Goal: Task Accomplishment & Management: Manage account settings

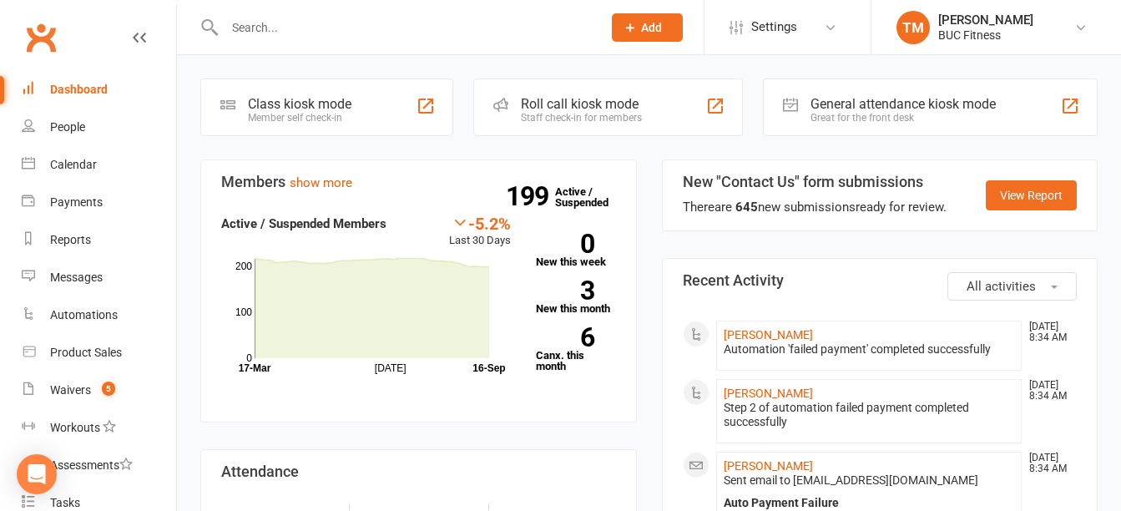
click at [392, 33] on input "text" at bounding box center [405, 27] width 371 height 23
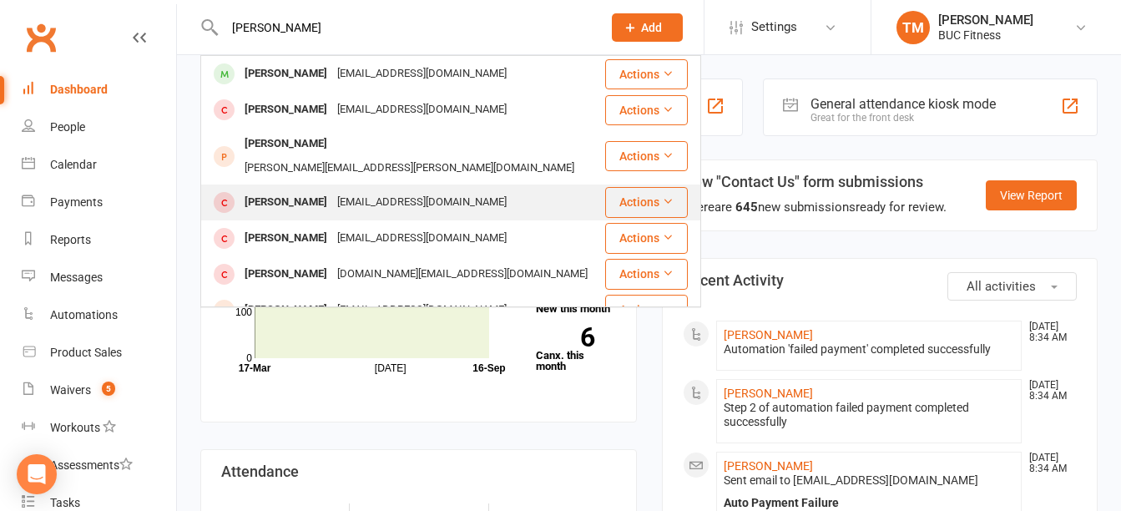
type input "tim"
click at [335, 190] on div "tlill3185@charter.net" at bounding box center [421, 202] width 179 height 24
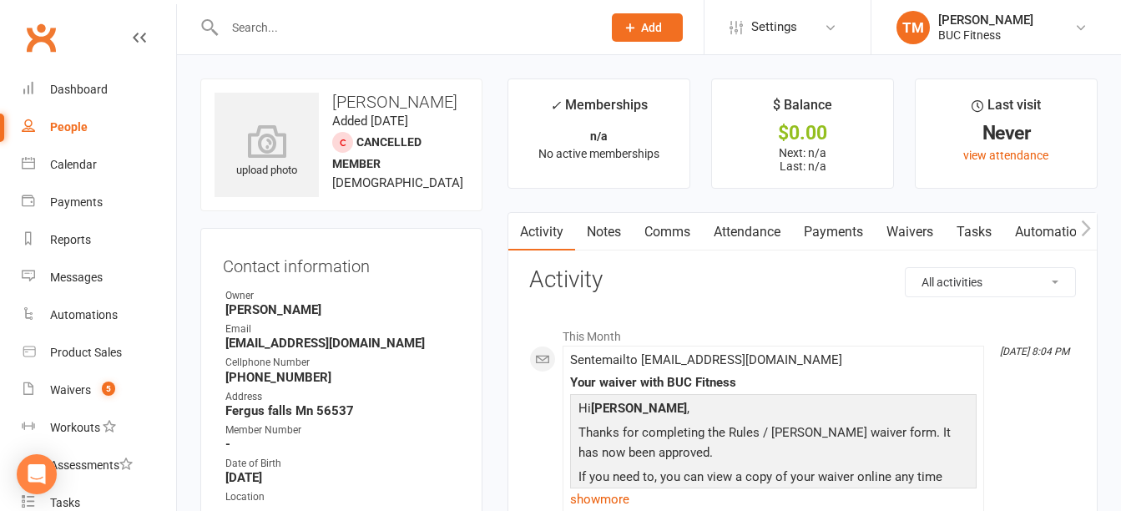
click at [925, 234] on link "Waivers" at bounding box center [910, 232] width 70 height 38
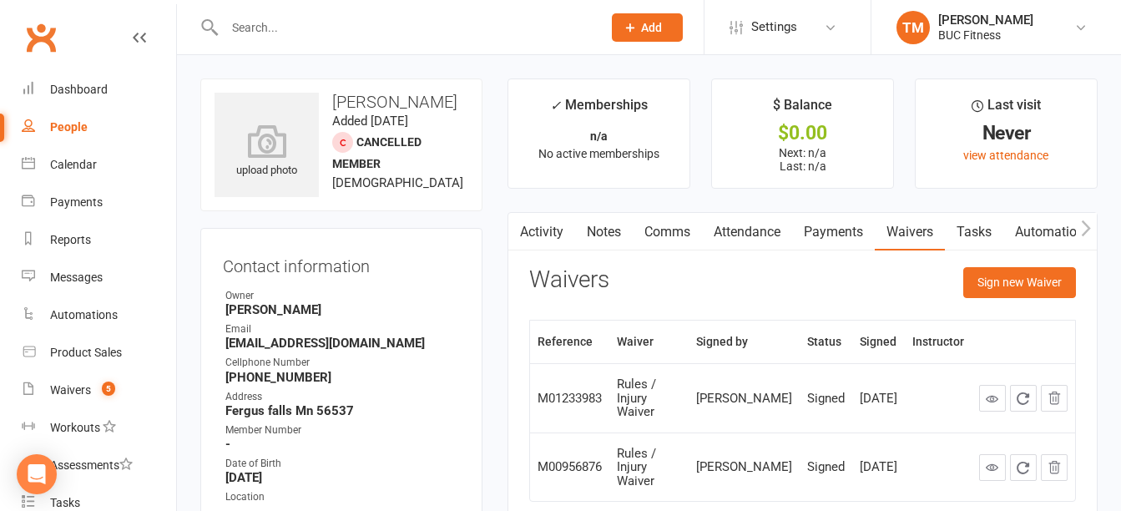
click at [599, 229] on link "Notes" at bounding box center [604, 232] width 58 height 38
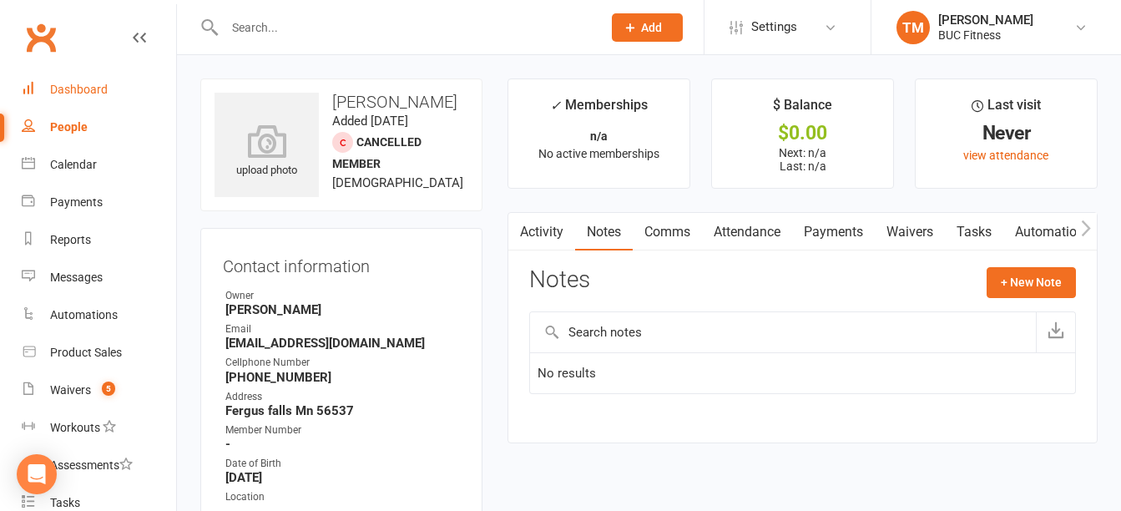
click at [71, 93] on div "Dashboard" at bounding box center [79, 89] width 58 height 13
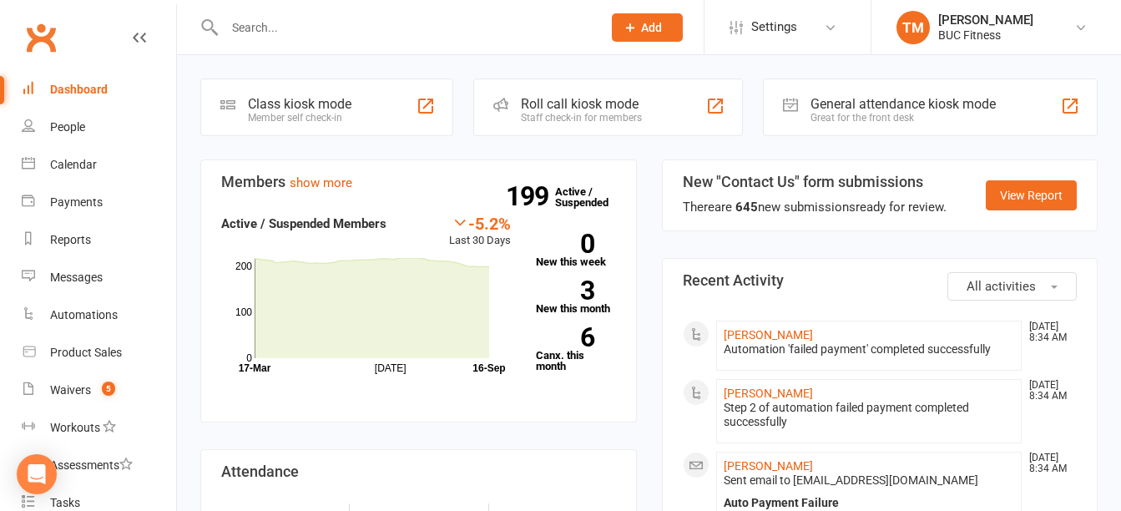
click at [98, 88] on div "Dashboard" at bounding box center [79, 89] width 58 height 13
click at [321, 35] on input "text" at bounding box center [405, 27] width 371 height 23
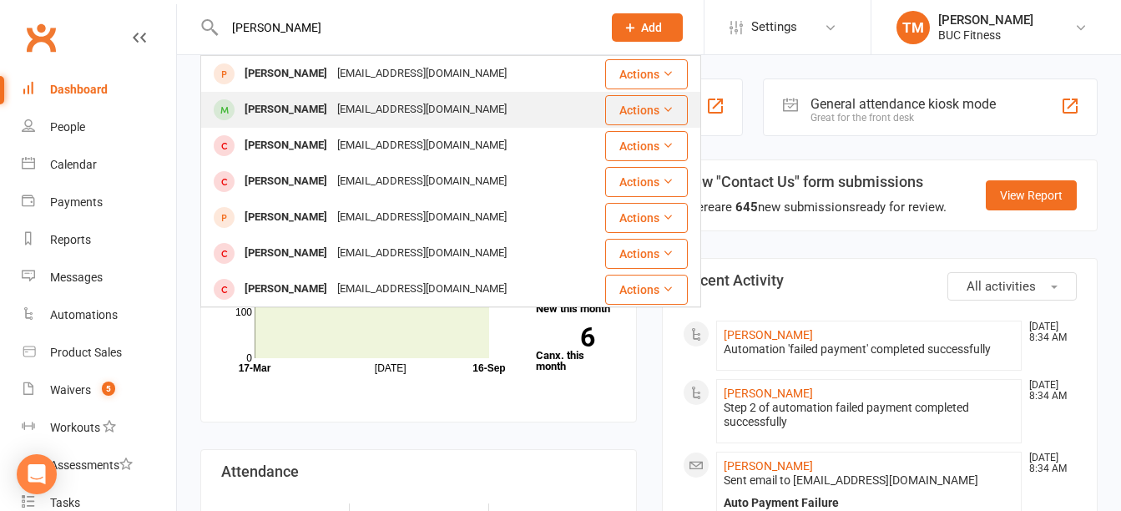
type input "alicia"
click at [334, 116] on div "aliciatriemert@gmail.com" at bounding box center [421, 110] width 179 height 24
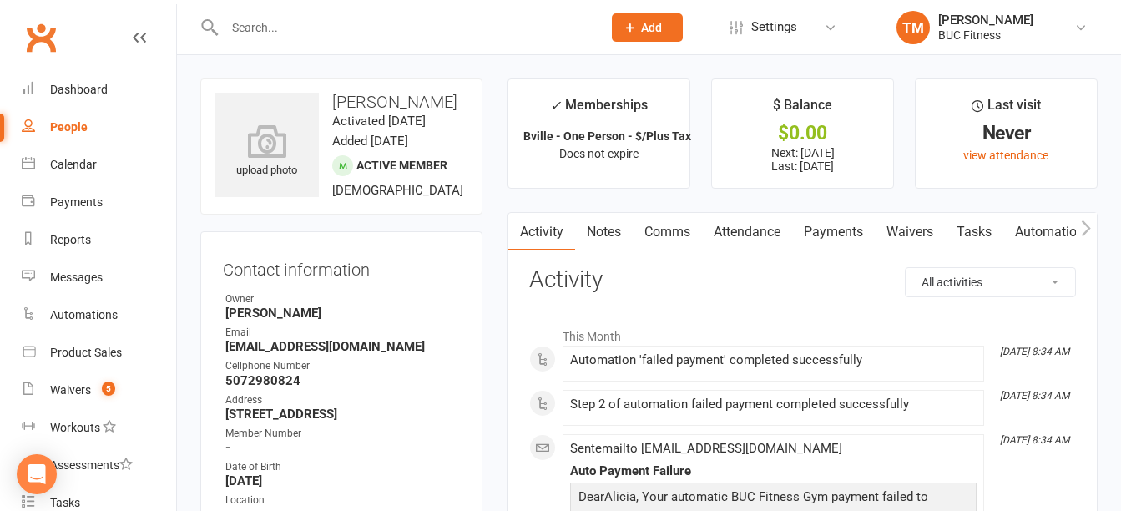
click at [861, 230] on link "Payments" at bounding box center [833, 232] width 83 height 38
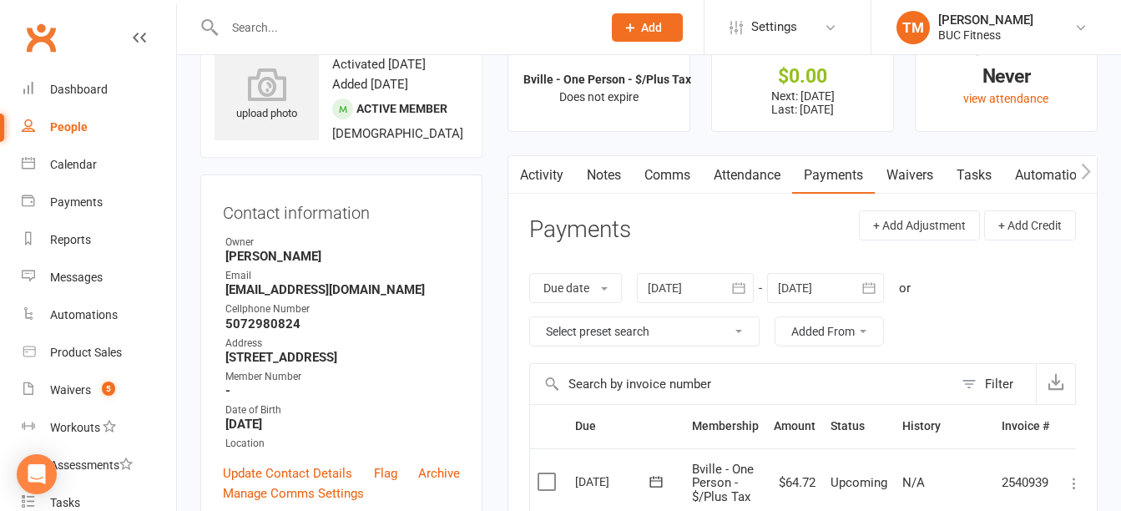
scroll to position [83, 0]
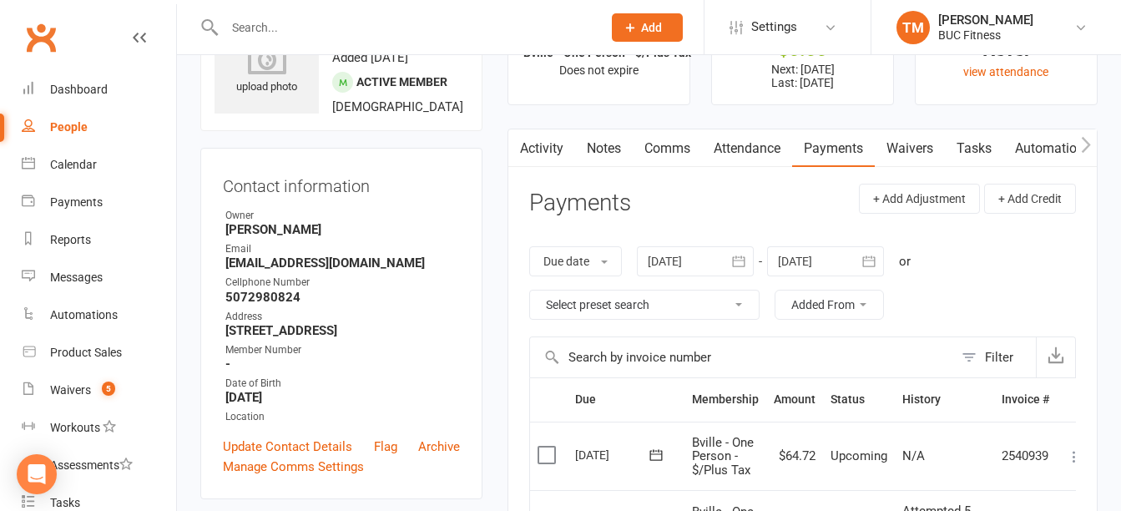
click at [742, 262] on icon "button" at bounding box center [738, 261] width 17 height 17
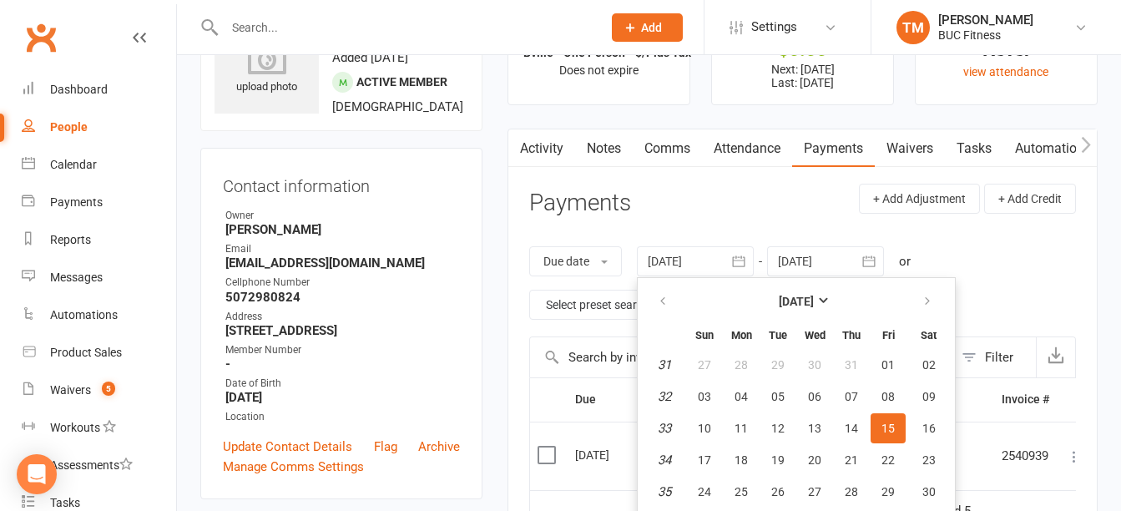
scroll to position [113, 0]
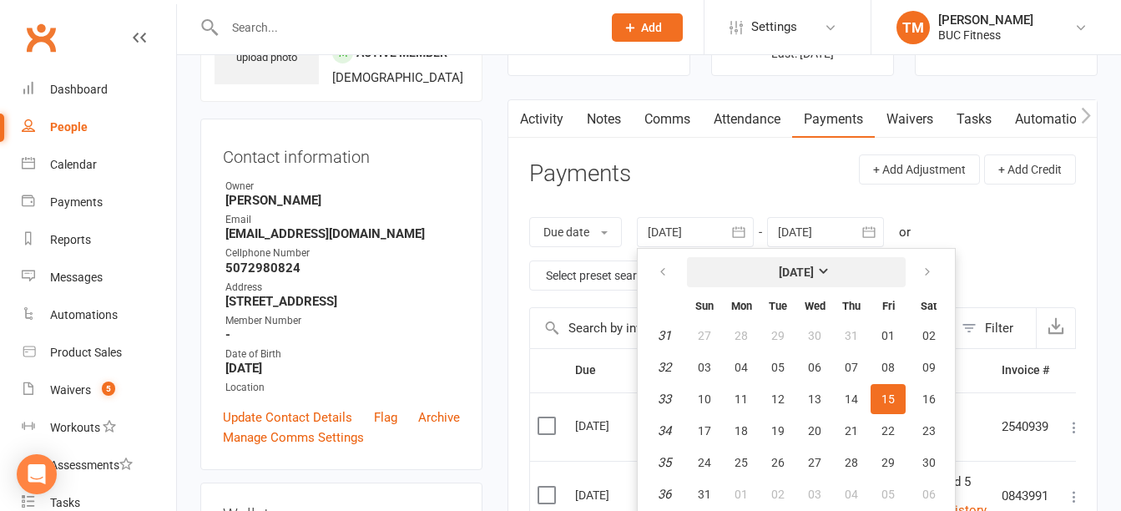
click at [814, 270] on strong "[DATE]" at bounding box center [796, 271] width 35 height 13
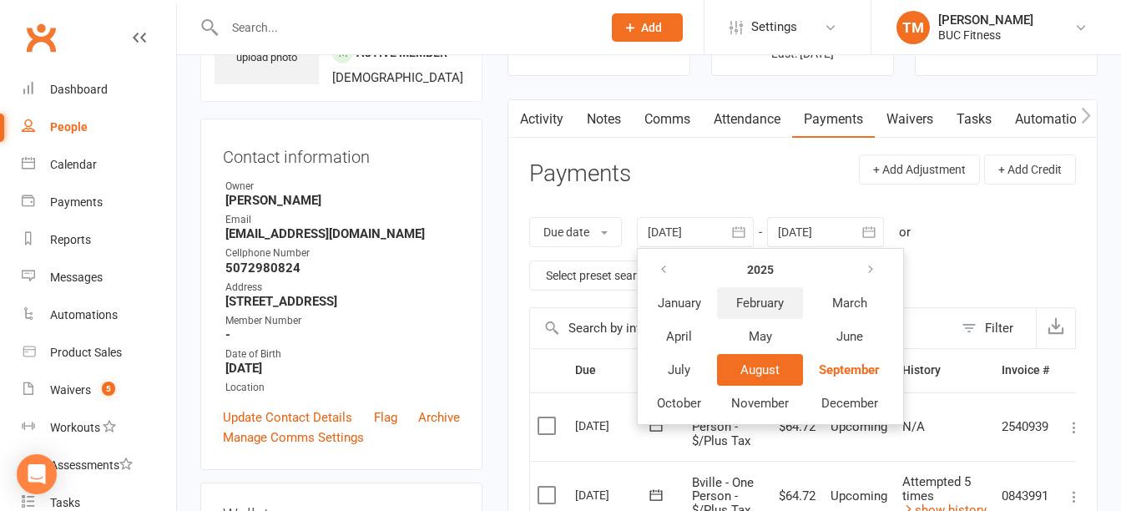
click at [779, 300] on span "February" at bounding box center [760, 302] width 48 height 15
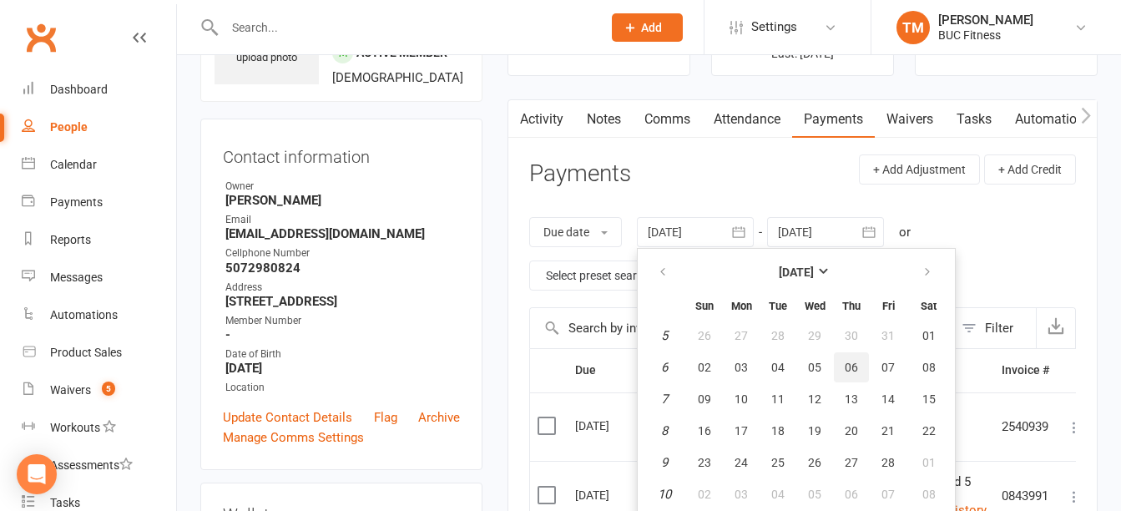
click at [861, 366] on button "06" at bounding box center [851, 367] width 35 height 30
type input "06 Feb 2025"
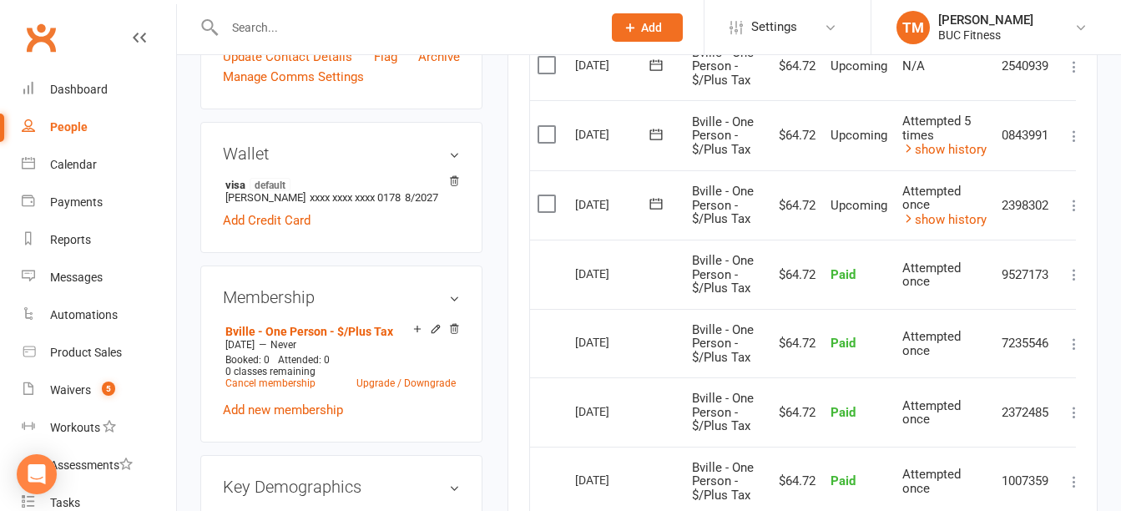
scroll to position [447, 0]
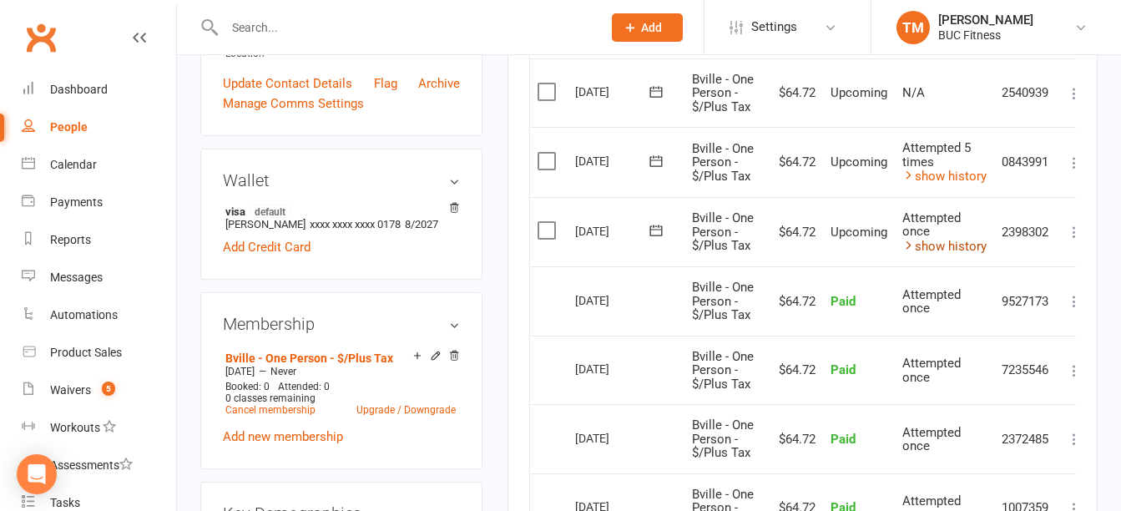
click at [909, 247] on icon at bounding box center [908, 245] width 13 height 13
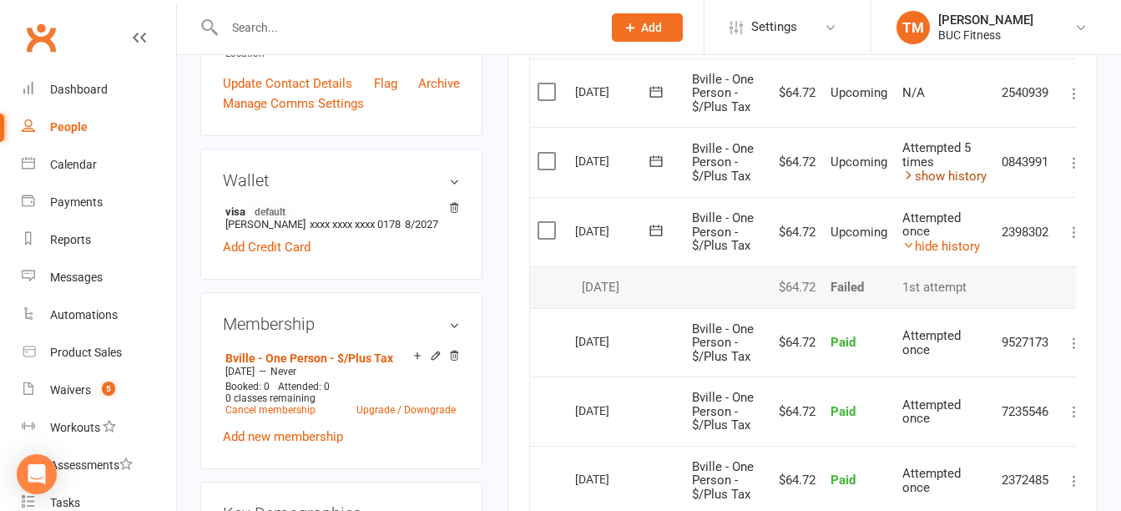
click at [915, 177] on link "show history" at bounding box center [944, 176] width 84 height 15
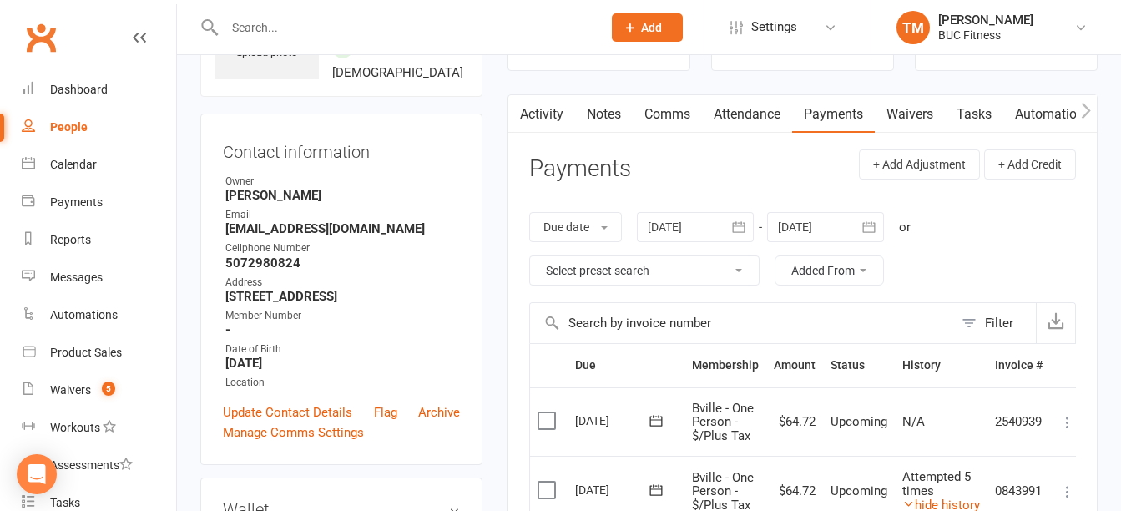
scroll to position [113, 0]
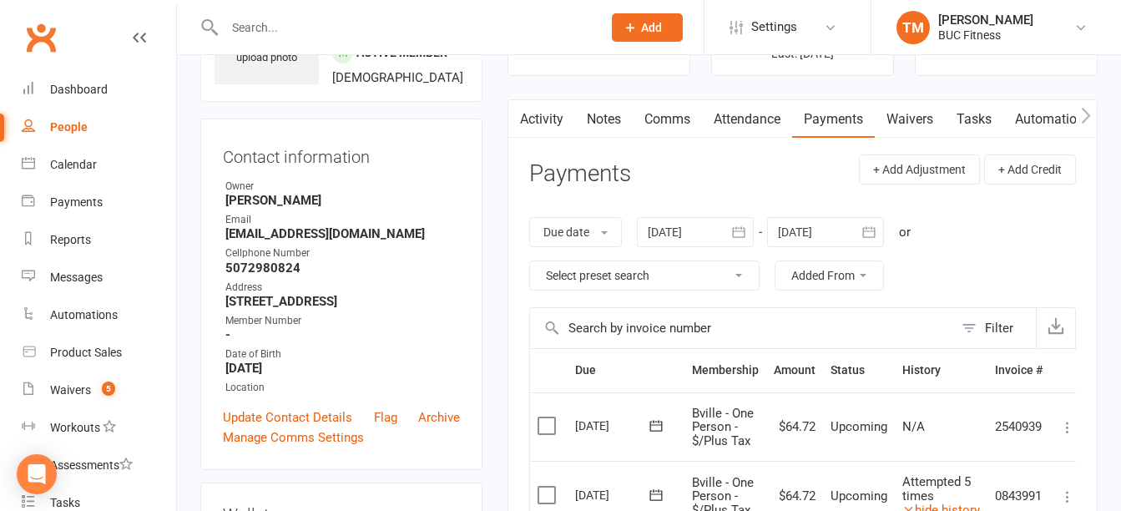
click at [613, 119] on link "Notes" at bounding box center [604, 119] width 58 height 38
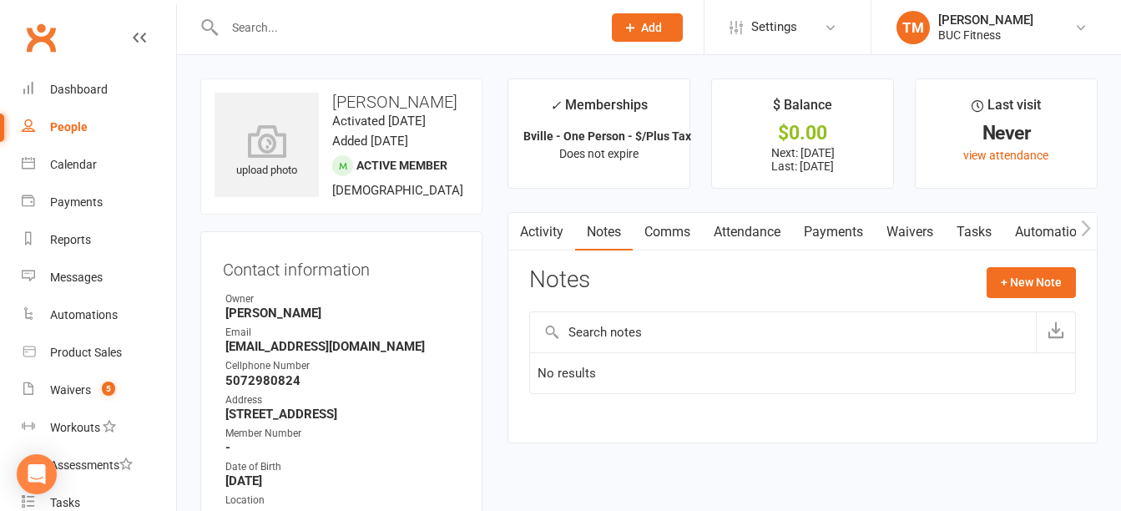
click at [852, 230] on link "Payments" at bounding box center [833, 232] width 83 height 38
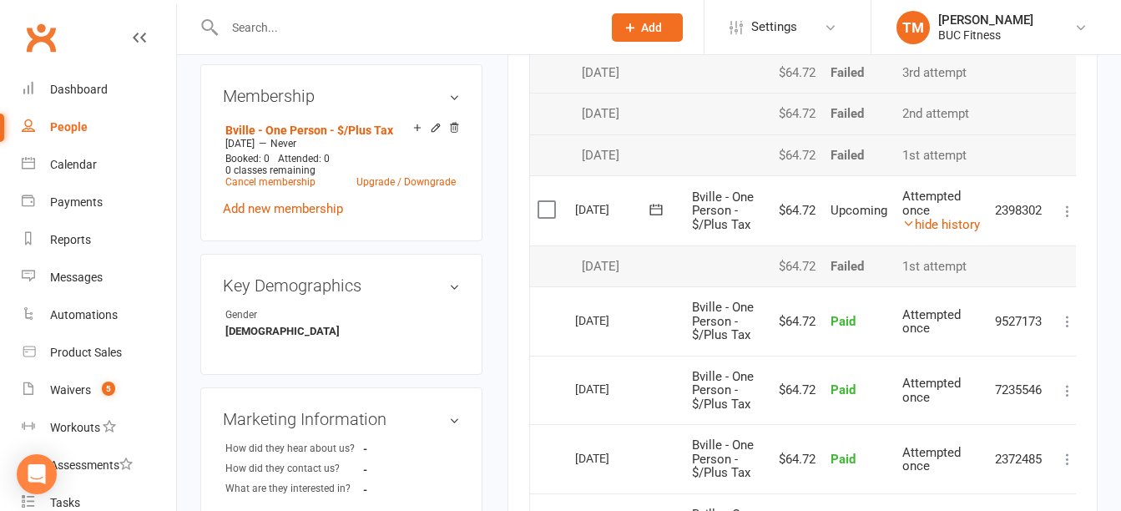
scroll to position [616, 0]
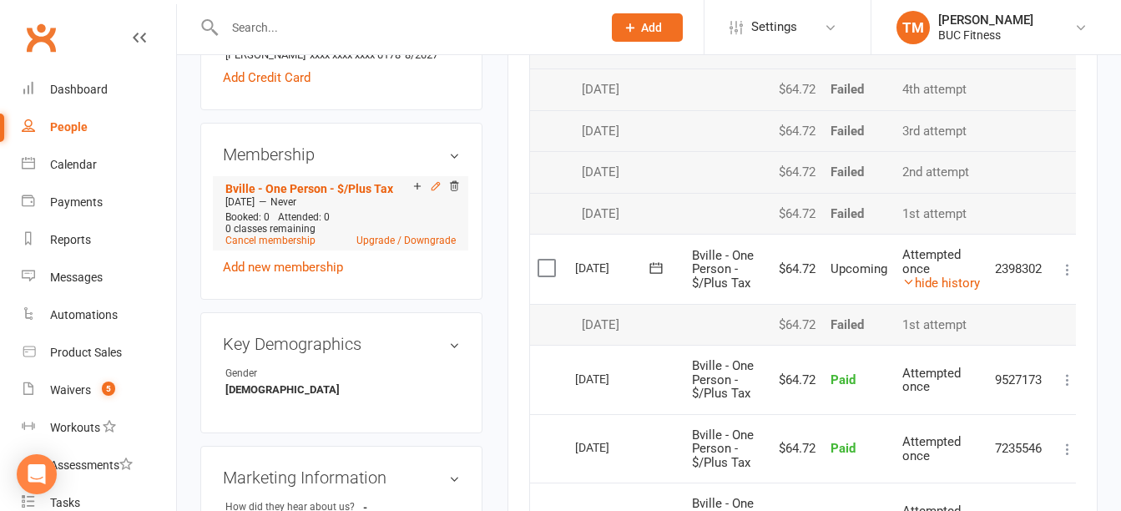
click at [436, 192] on icon at bounding box center [436, 186] width 12 height 12
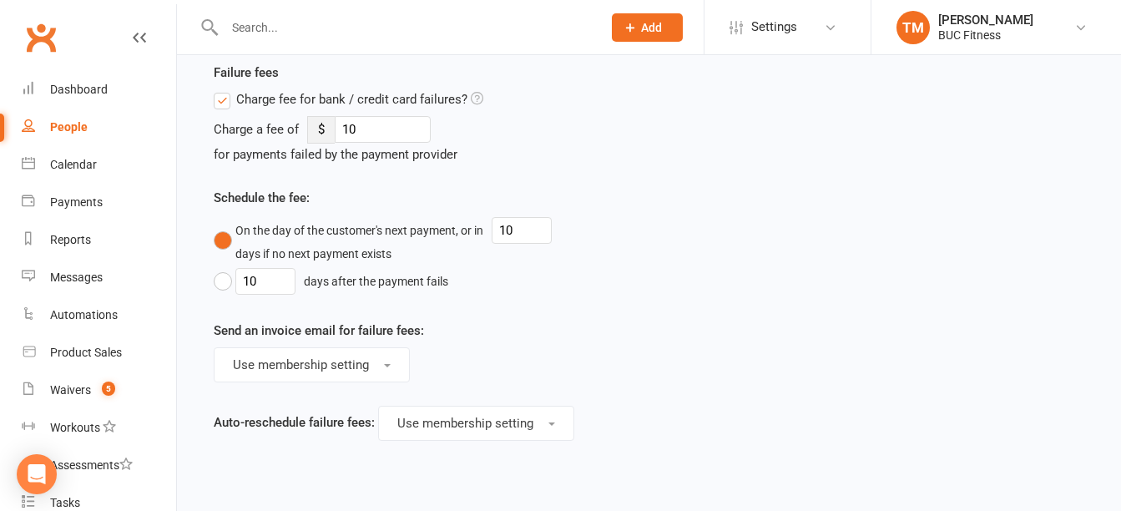
scroll to position [1085, 0]
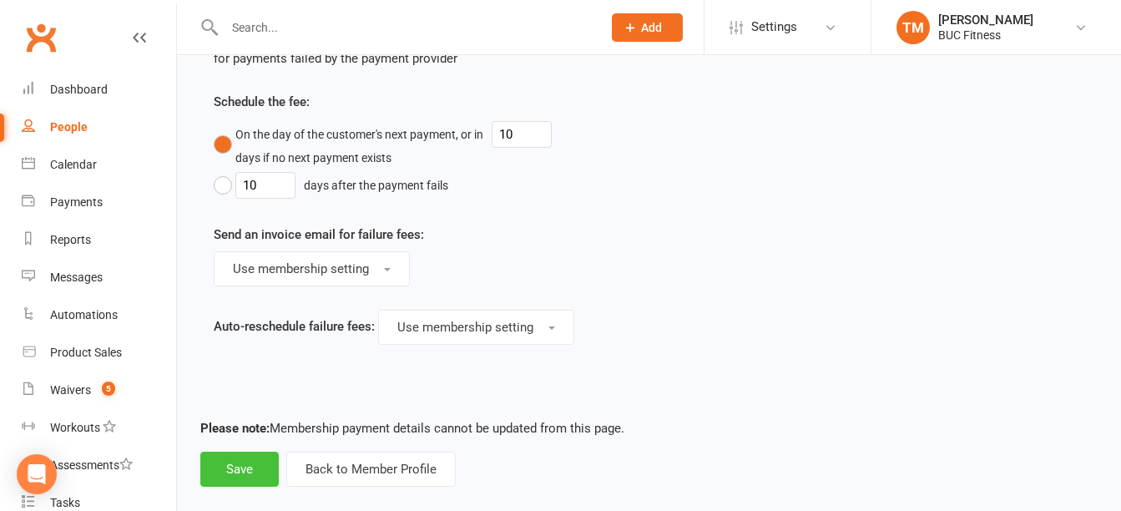
drag, startPoint x: 234, startPoint y: 477, endPoint x: 254, endPoint y: 476, distance: 20.0
click at [234, 477] on button "Save" at bounding box center [239, 469] width 78 height 35
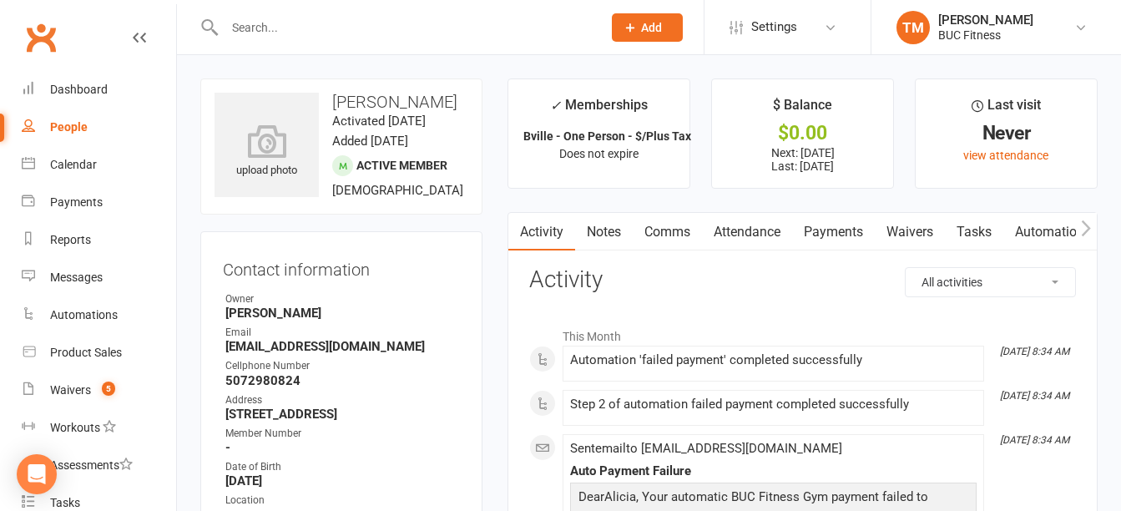
click at [845, 231] on link "Payments" at bounding box center [833, 232] width 83 height 38
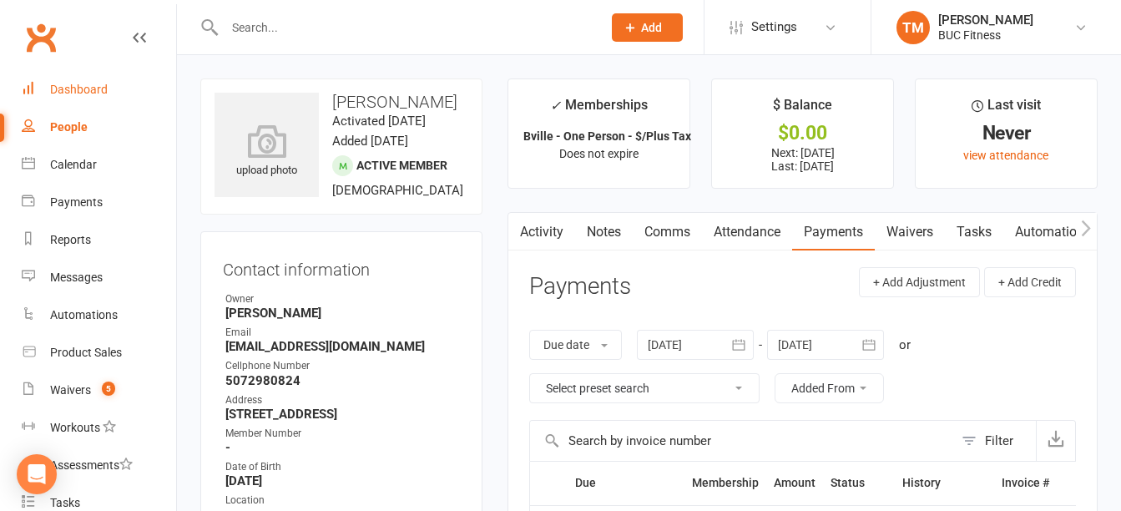
click at [88, 90] on div "Dashboard" at bounding box center [79, 89] width 58 height 13
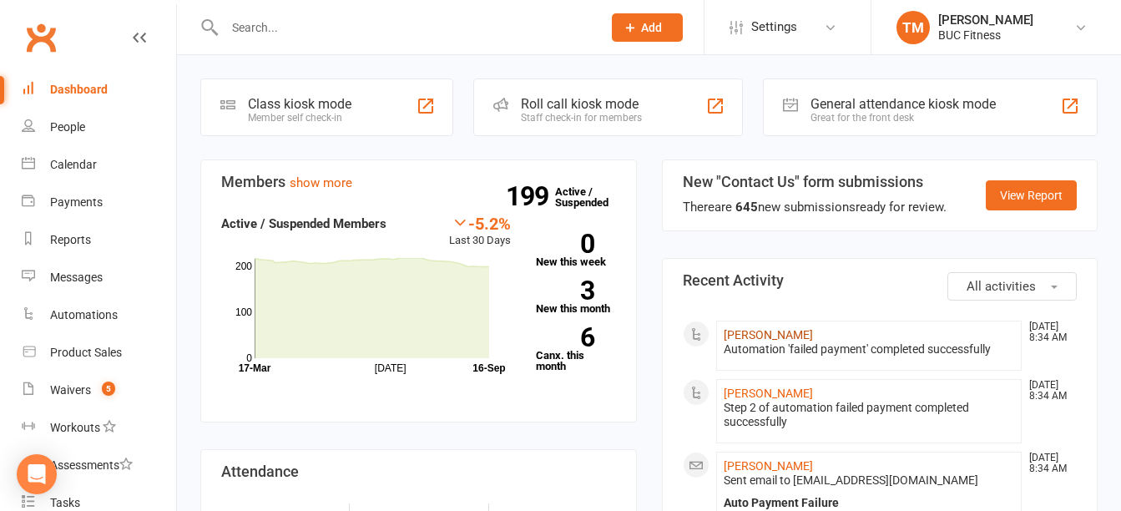
click at [752, 333] on link "[PERSON_NAME]" at bounding box center [768, 334] width 89 height 13
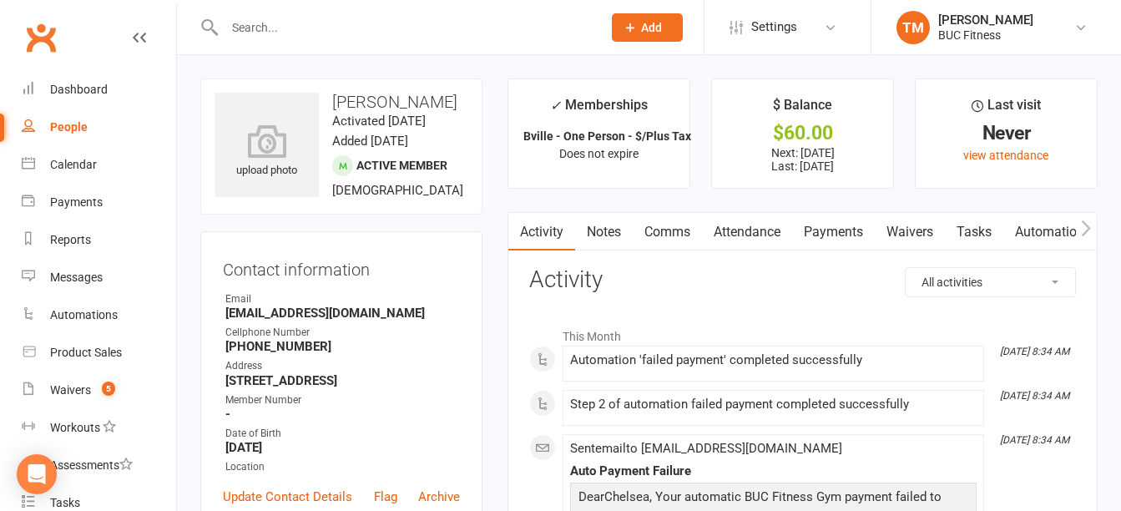
click at [844, 227] on link "Payments" at bounding box center [833, 232] width 83 height 38
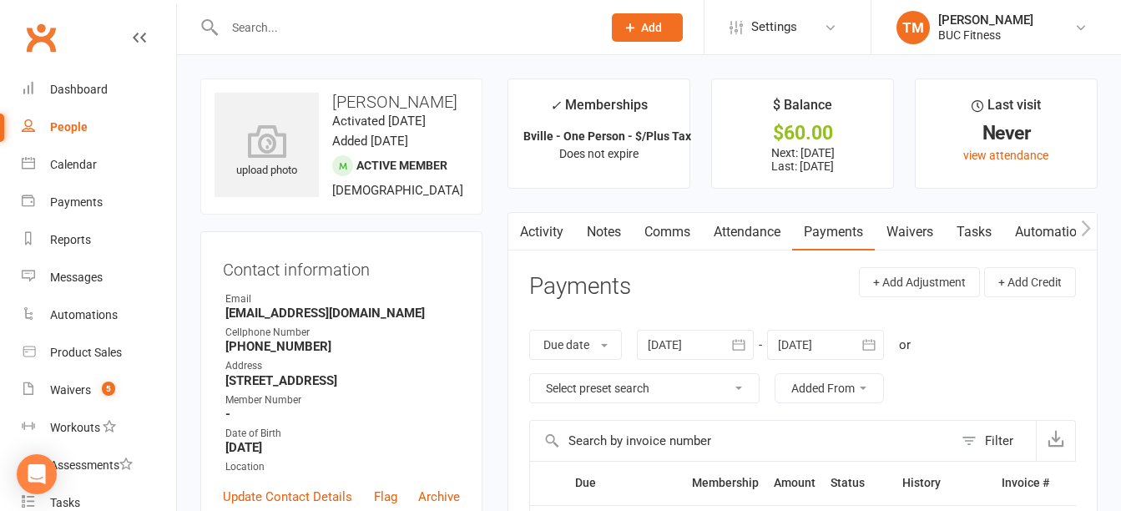
click at [745, 347] on icon "button" at bounding box center [738, 344] width 17 height 17
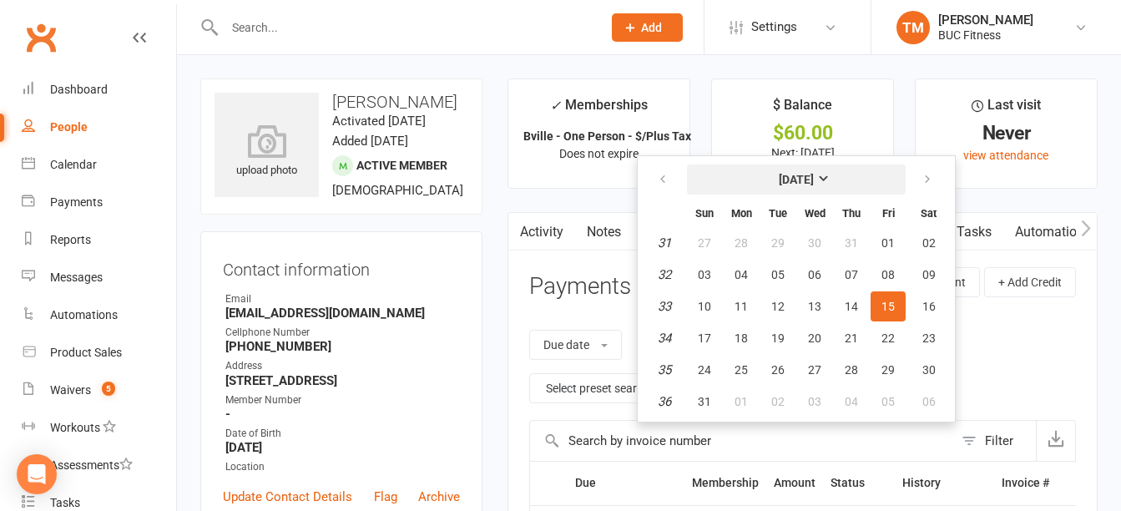
click at [814, 173] on strong "[DATE]" at bounding box center [796, 179] width 35 height 13
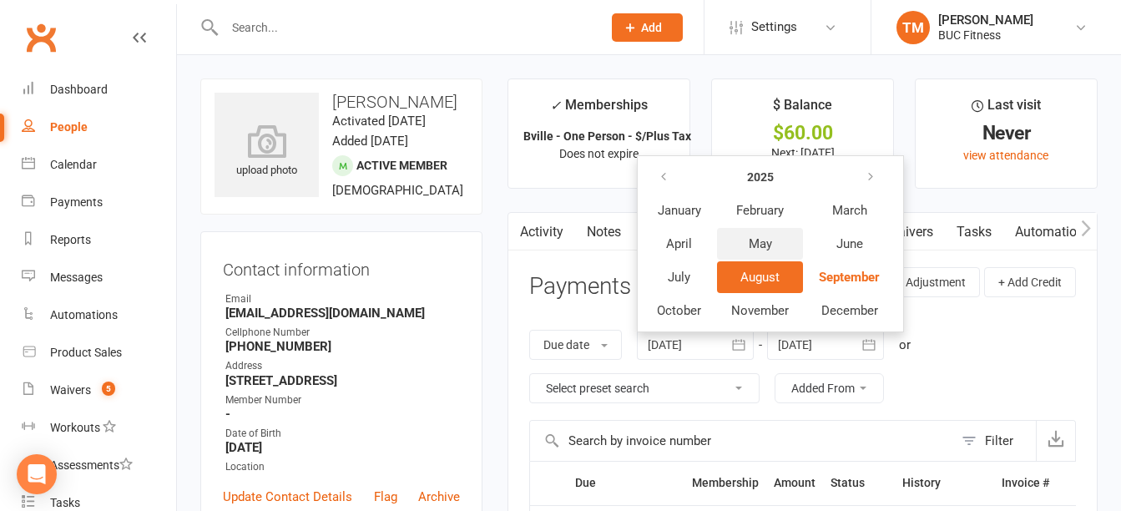
click at [772, 245] on span "May" at bounding box center [760, 243] width 23 height 15
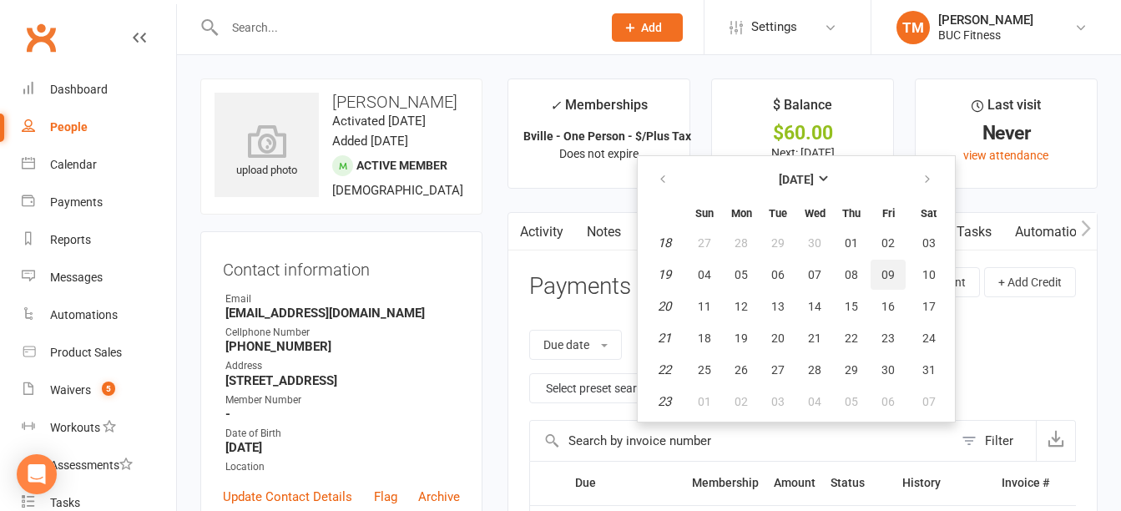
click at [895, 275] on span "09" at bounding box center [887, 274] width 13 height 13
type input "09 May 2025"
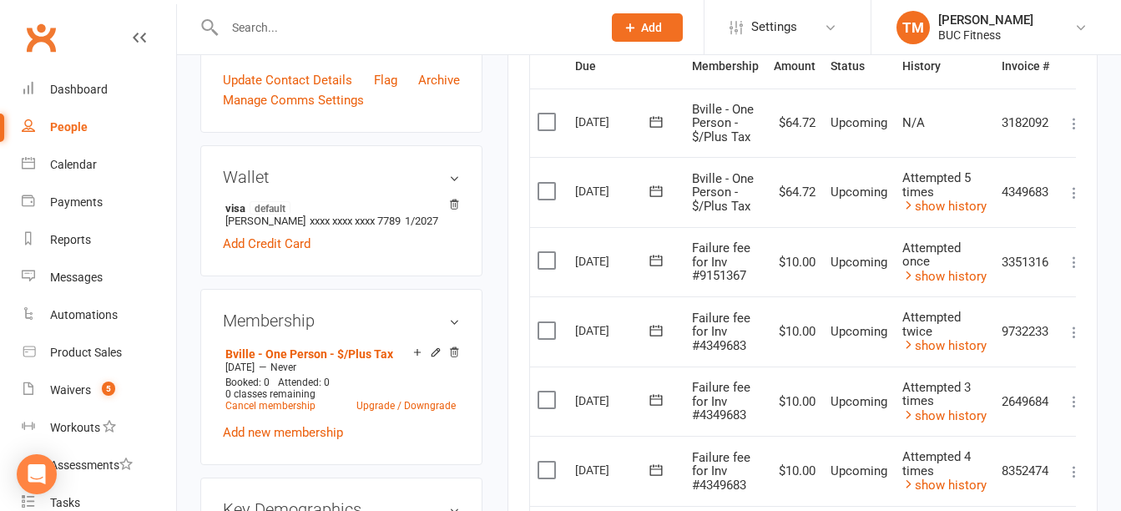
scroll to position [417, 0]
click at [296, 411] on link "Cancel membership" at bounding box center [270, 405] width 90 height 12
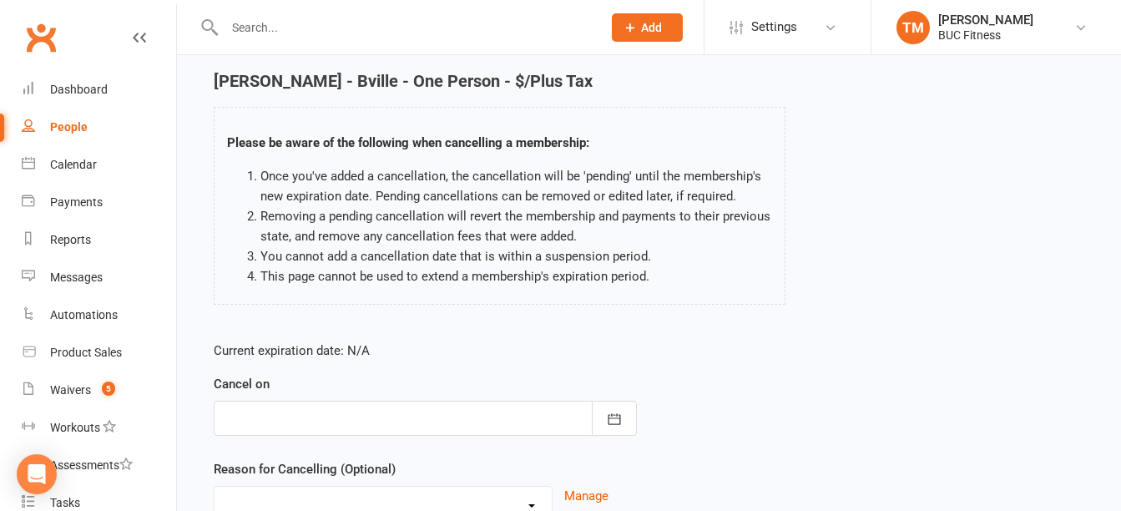
scroll to position [83, 0]
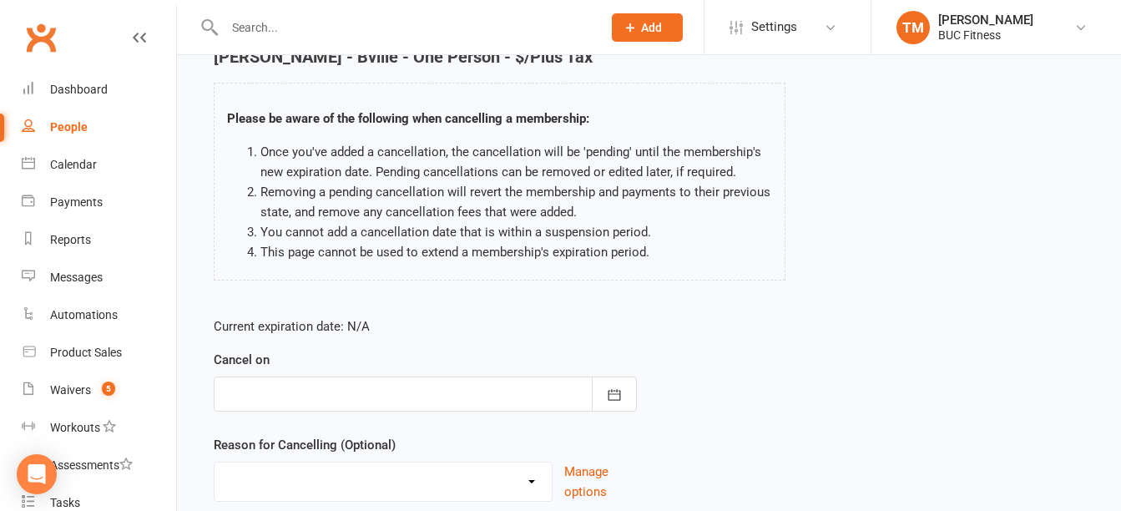
click at [347, 397] on div at bounding box center [425, 393] width 423 height 35
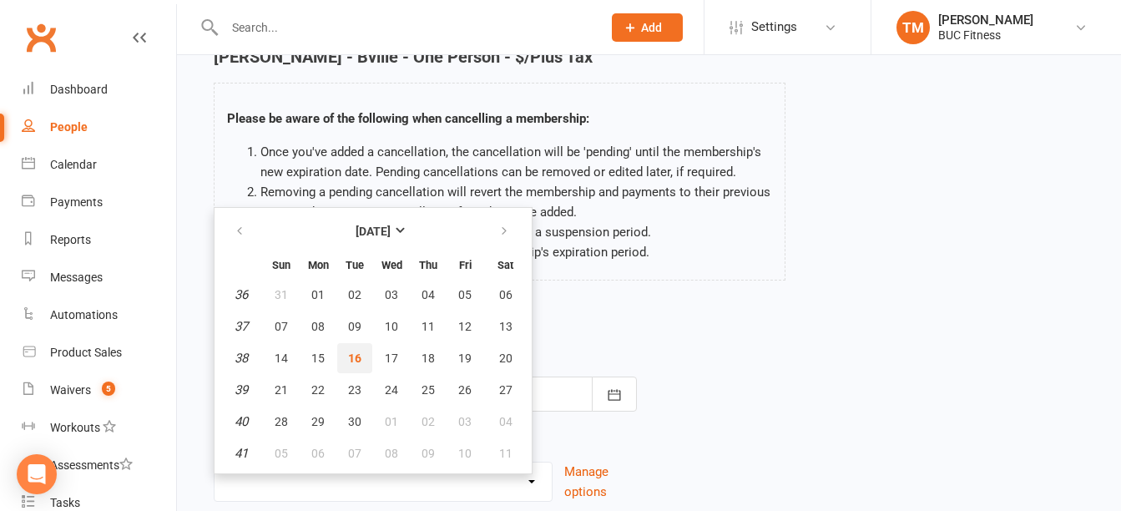
click at [354, 356] on span "16" at bounding box center [354, 357] width 13 height 13
type input "16 Sep 2025"
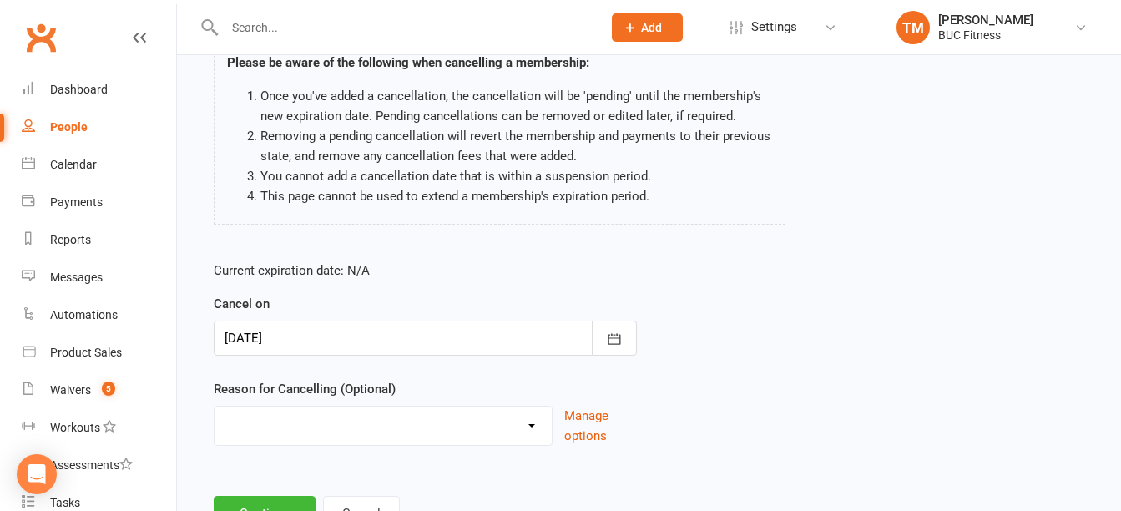
scroll to position [210, 0]
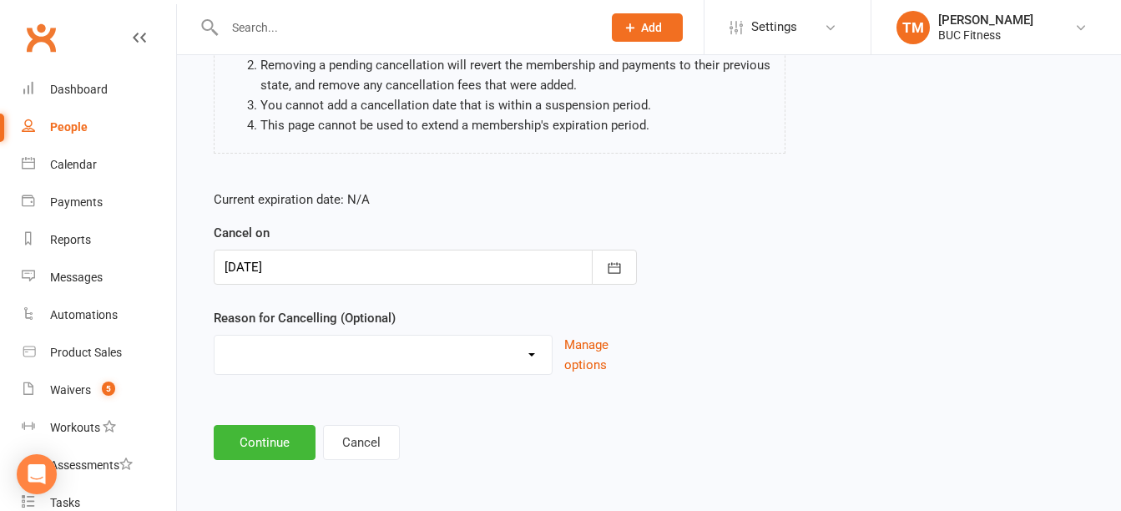
click at [408, 366] on select "Holiday Injury Other reason" at bounding box center [383, 352] width 337 height 33
click at [329, 461] on div "Cancel Membership Chelsea Yarber - Bville - One Person - $/Plus Tax Please be a…" at bounding box center [649, 166] width 944 height 642
click at [416, 346] on select "Holiday Injury Other reason" at bounding box center [383, 352] width 337 height 33
click at [318, 470] on div "Cancel Membership Chelsea Yarber - Bville - One Person - $/Plus Tax Please be a…" at bounding box center [649, 166] width 944 height 642
click at [376, 355] on select "Holiday Injury Other reason" at bounding box center [383, 352] width 337 height 33
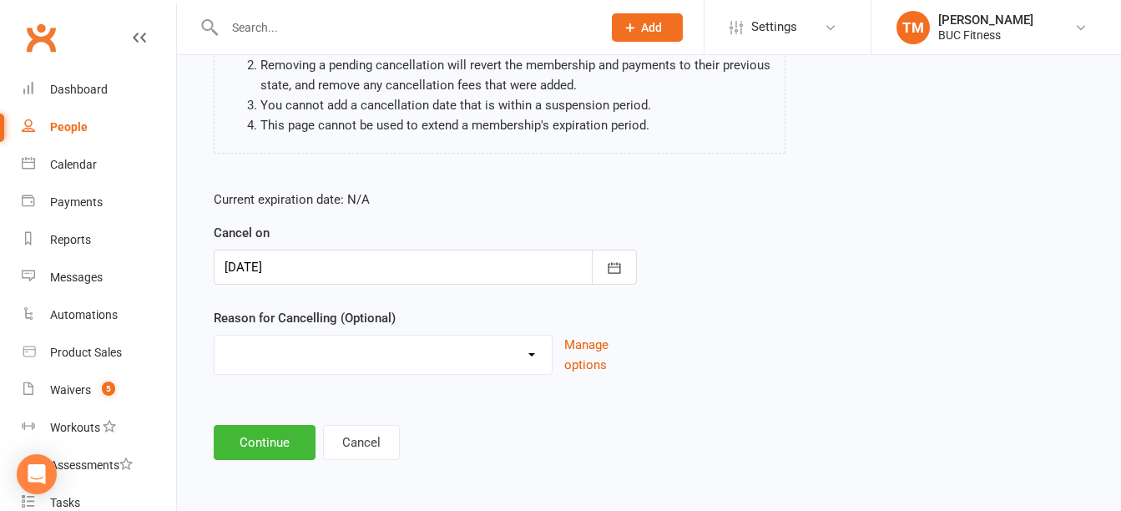
select select "2"
click at [215, 336] on select "Holiday Injury Other reason" at bounding box center [383, 352] width 337 height 33
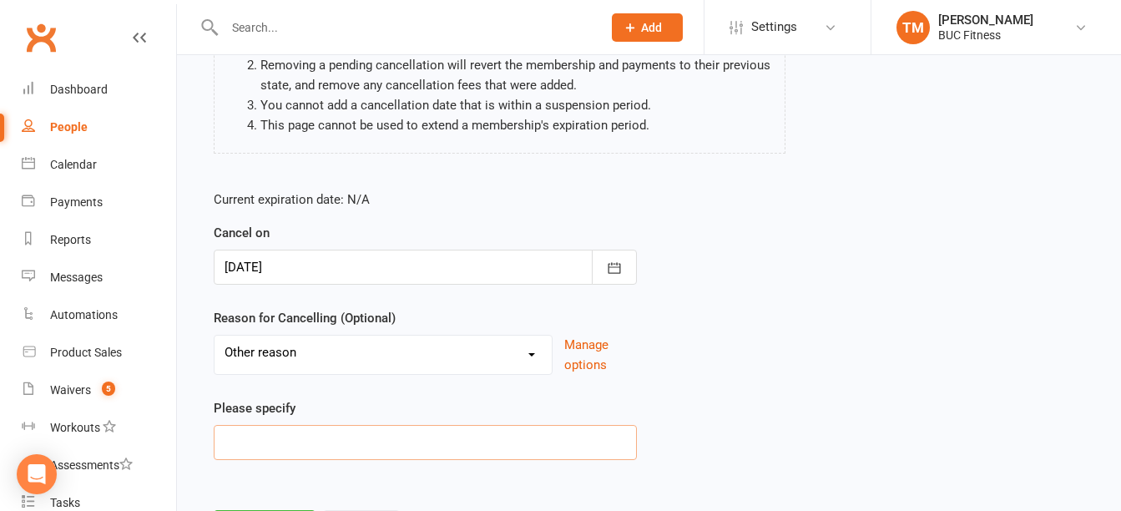
click at [260, 448] on input at bounding box center [425, 442] width 423 height 35
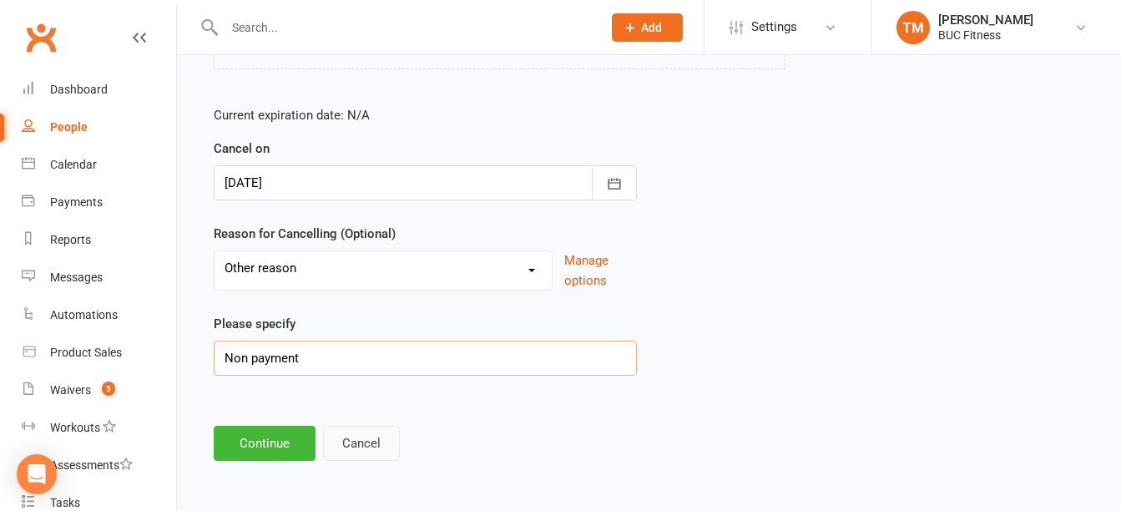
scroll to position [295, 0]
type input "Non payment"
click at [290, 438] on button "Continue" at bounding box center [265, 442] width 102 height 35
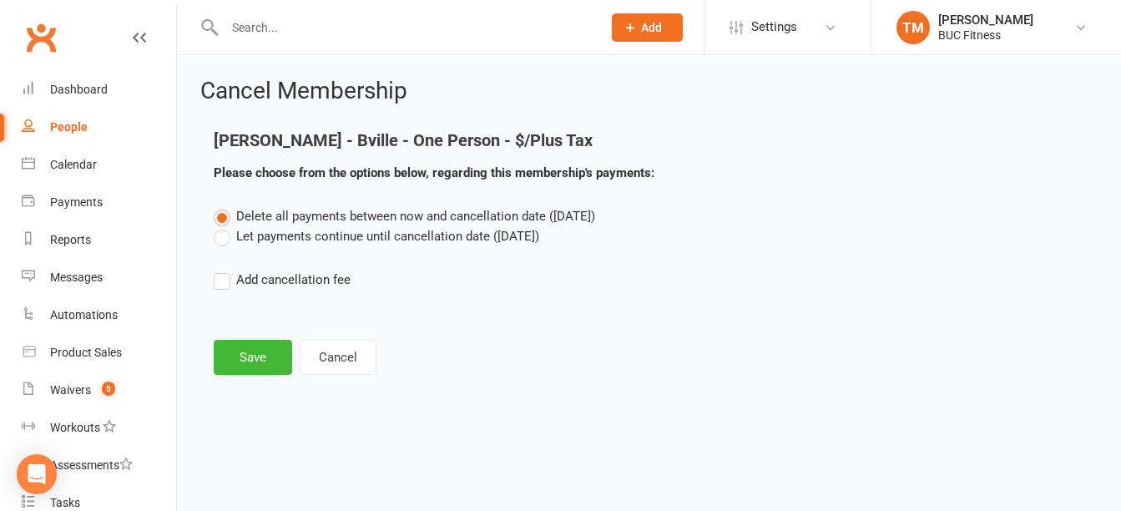
scroll to position [0, 0]
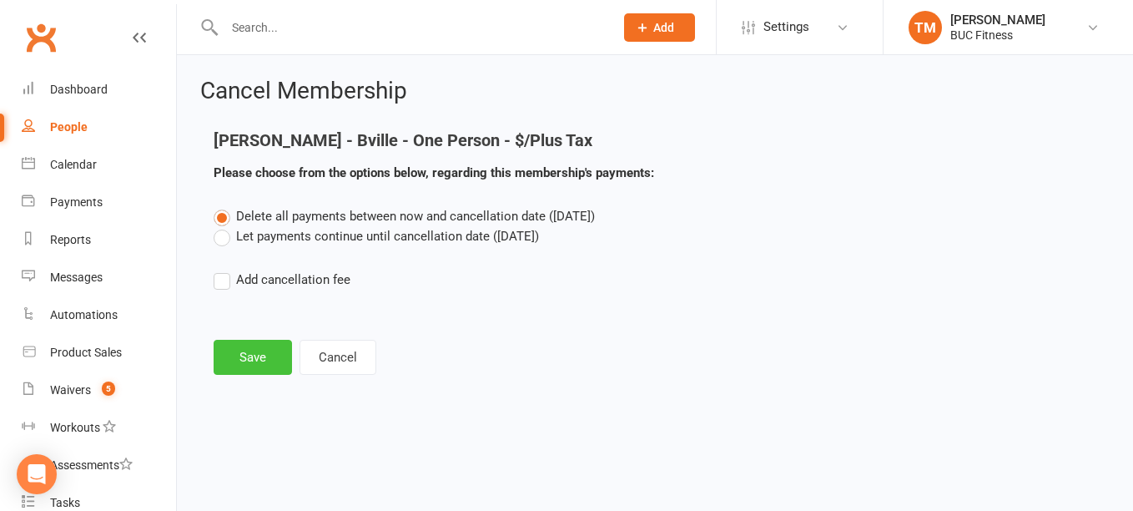
click at [268, 358] on button "Save" at bounding box center [253, 357] width 78 height 35
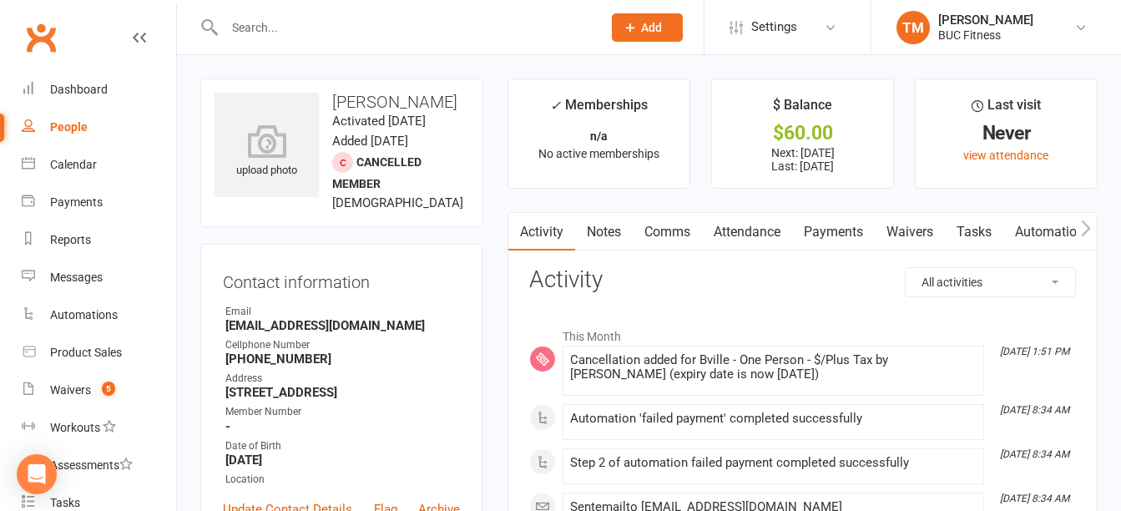
click at [604, 230] on link "Notes" at bounding box center [604, 232] width 58 height 38
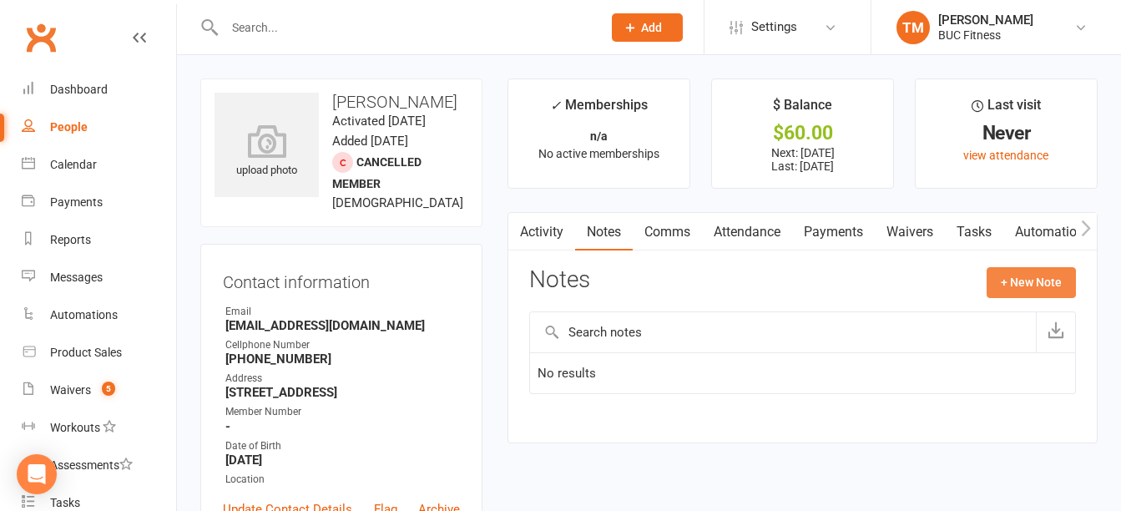
click at [1025, 280] on button "+ New Note" at bounding box center [1031, 282] width 89 height 30
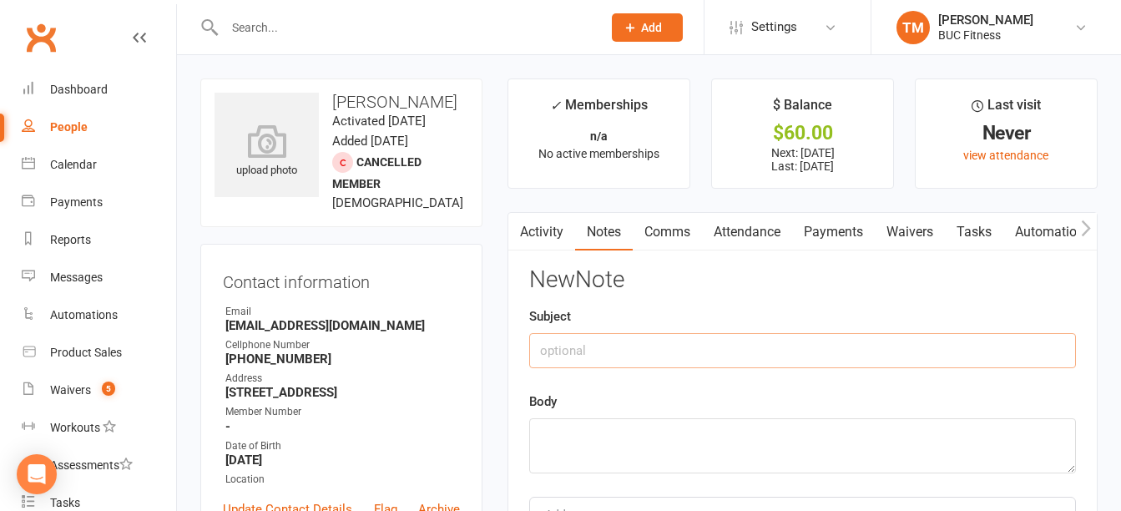
click at [654, 351] on input "text" at bounding box center [802, 350] width 547 height 35
type input "Cancelled Membership"
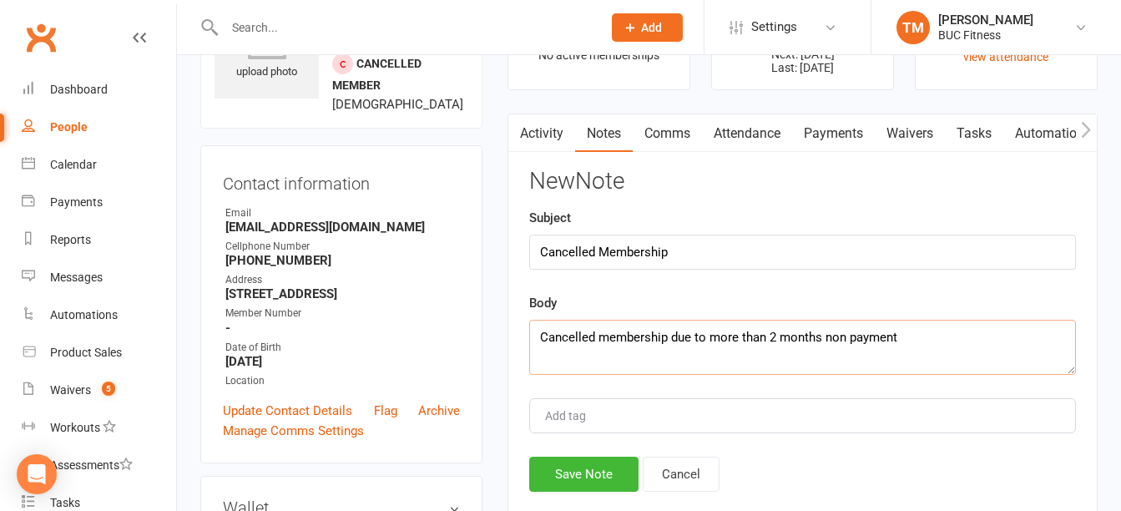
scroll to position [167, 0]
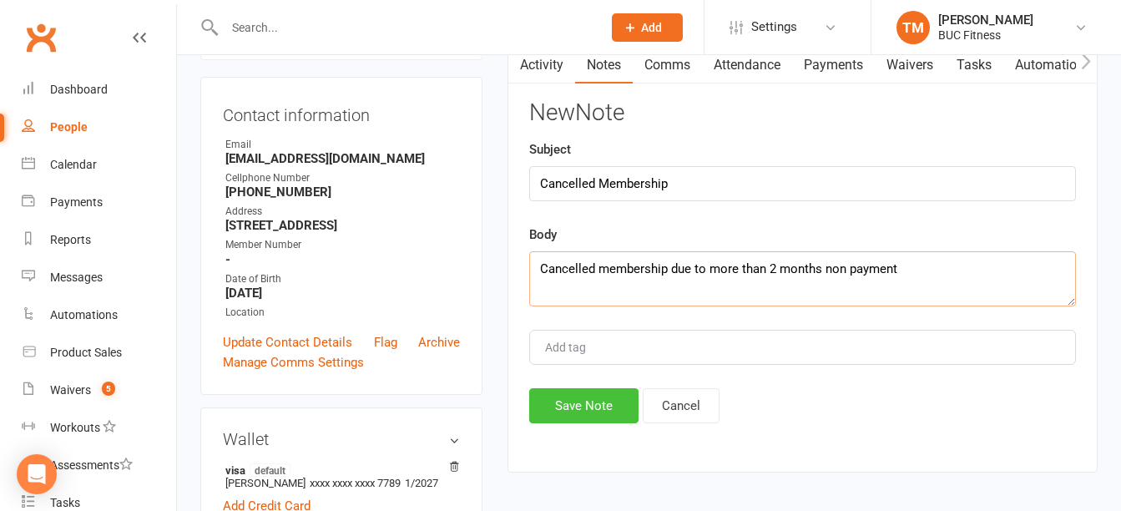
type textarea "Cancelled membership due to more than 2 months non payment"
click at [558, 411] on button "Save Note" at bounding box center [583, 405] width 109 height 35
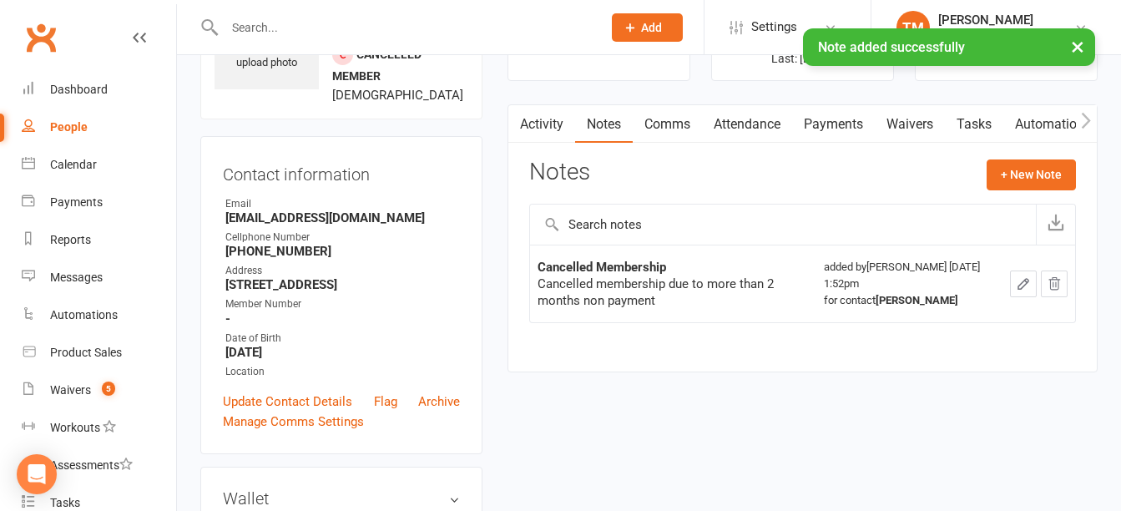
scroll to position [83, 0]
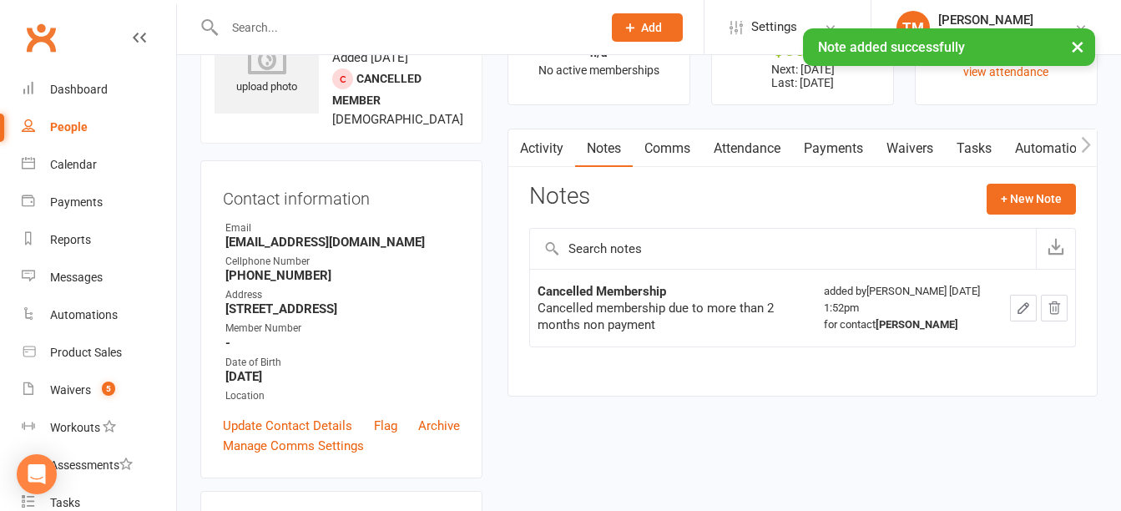
click at [847, 150] on link "Payments" at bounding box center [833, 148] width 83 height 38
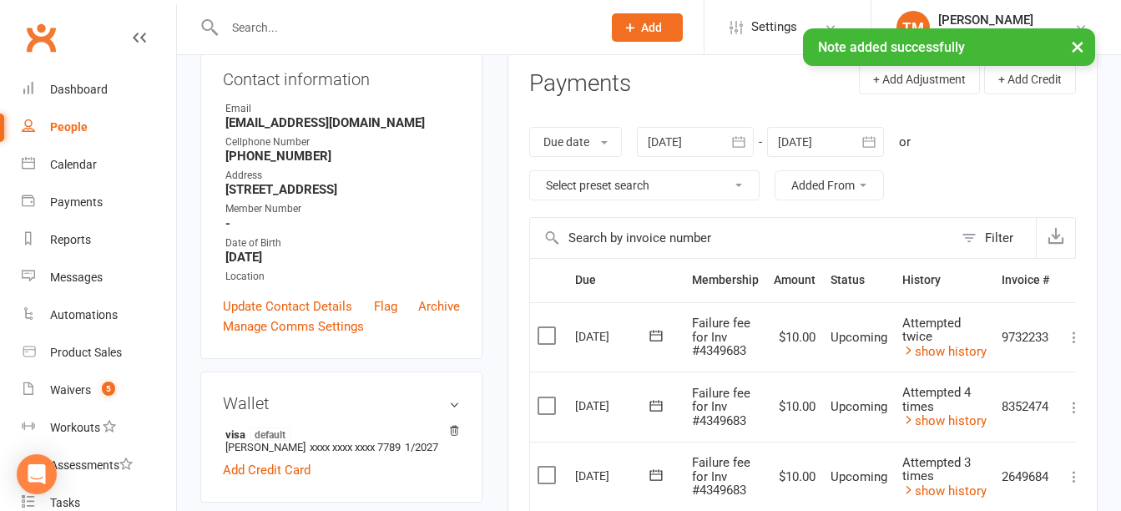
scroll to position [334, 0]
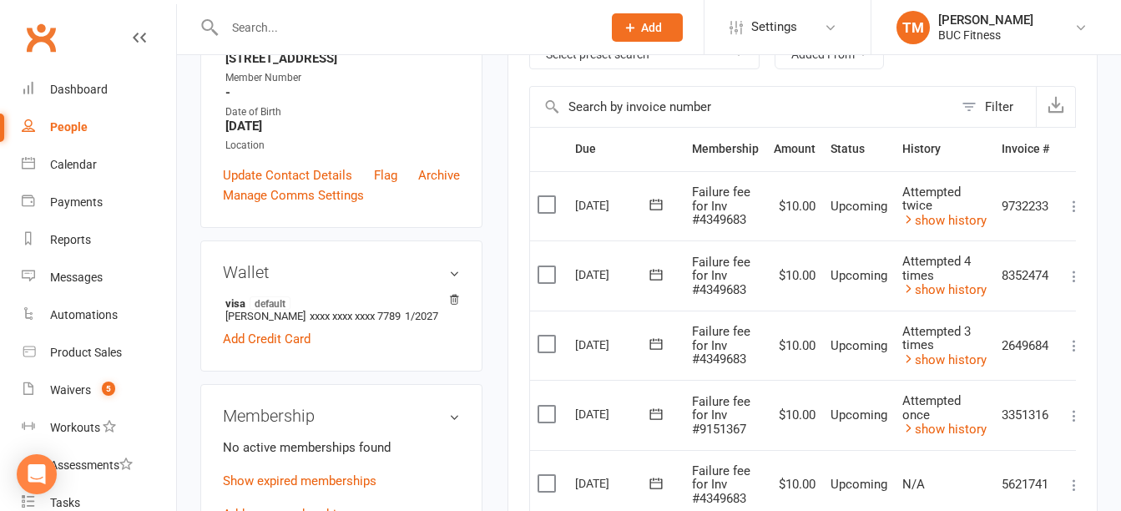
click at [1070, 200] on icon at bounding box center [1074, 206] width 17 height 17
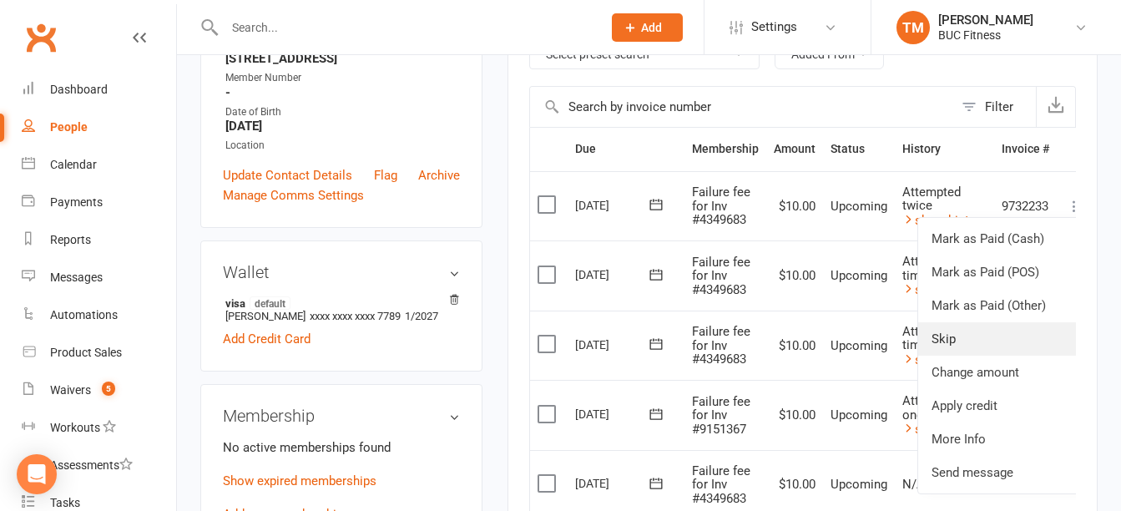
click at [957, 341] on link "Skip" at bounding box center [1000, 338] width 165 height 33
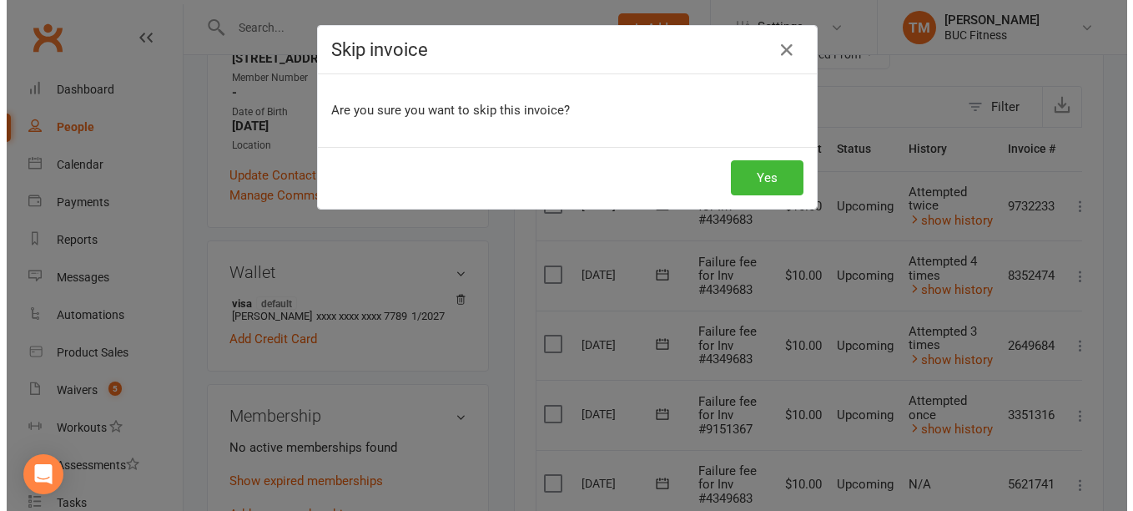
scroll to position [314, 0]
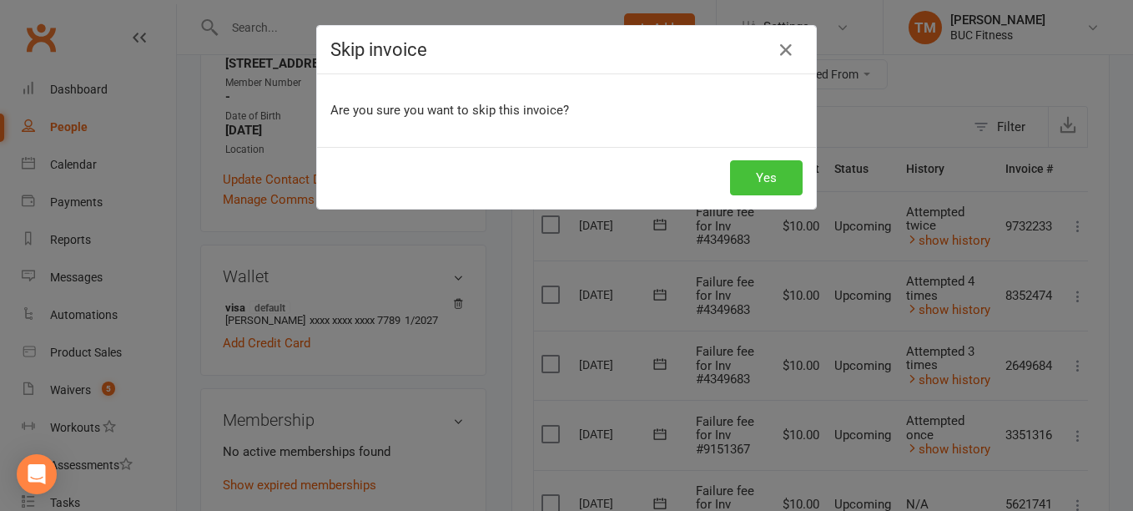
drag, startPoint x: 742, startPoint y: 172, endPoint x: 966, endPoint y: 225, distance: 230.0
click at [743, 171] on button "Yes" at bounding box center [766, 177] width 73 height 35
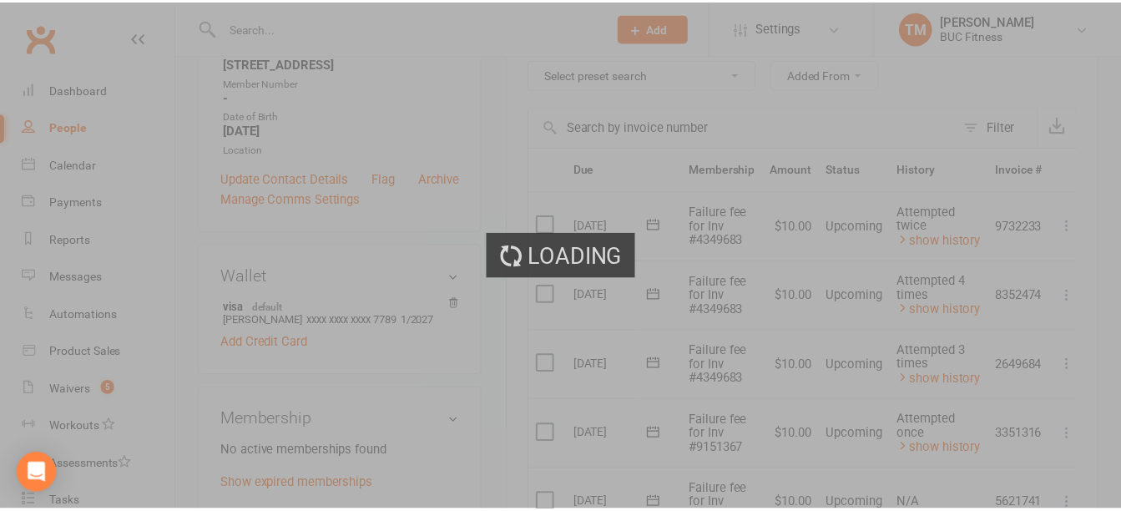
scroll to position [334, 0]
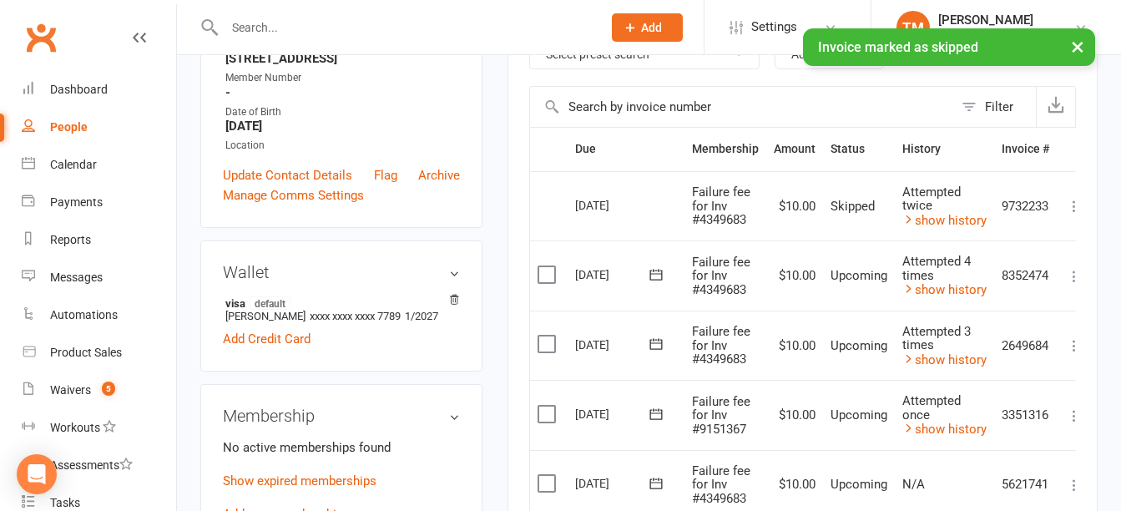
click at [1078, 272] on div "Activity Notes Comms Attendance Payments Waivers Tasks Automations Credit balan…" at bounding box center [802, 379] width 590 height 1002
click at [1075, 277] on icon at bounding box center [1074, 276] width 17 height 17
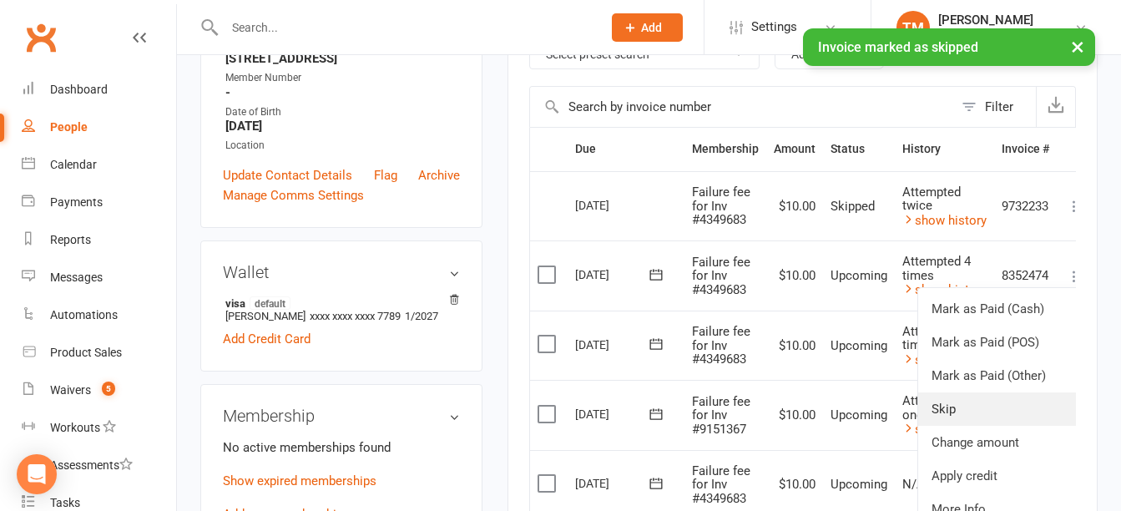
click at [954, 406] on link "Skip" at bounding box center [1000, 408] width 165 height 33
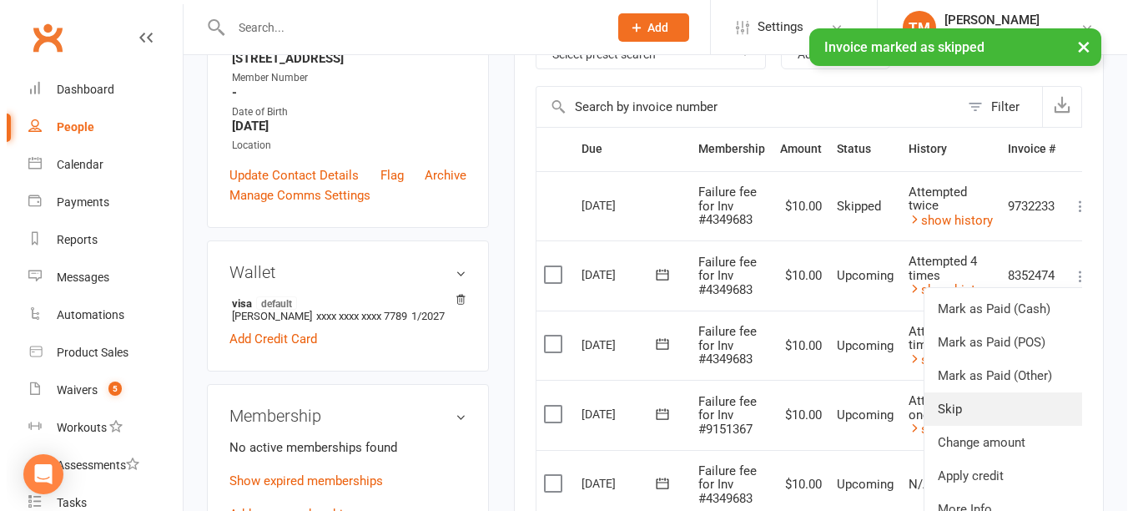
scroll to position [314, 0]
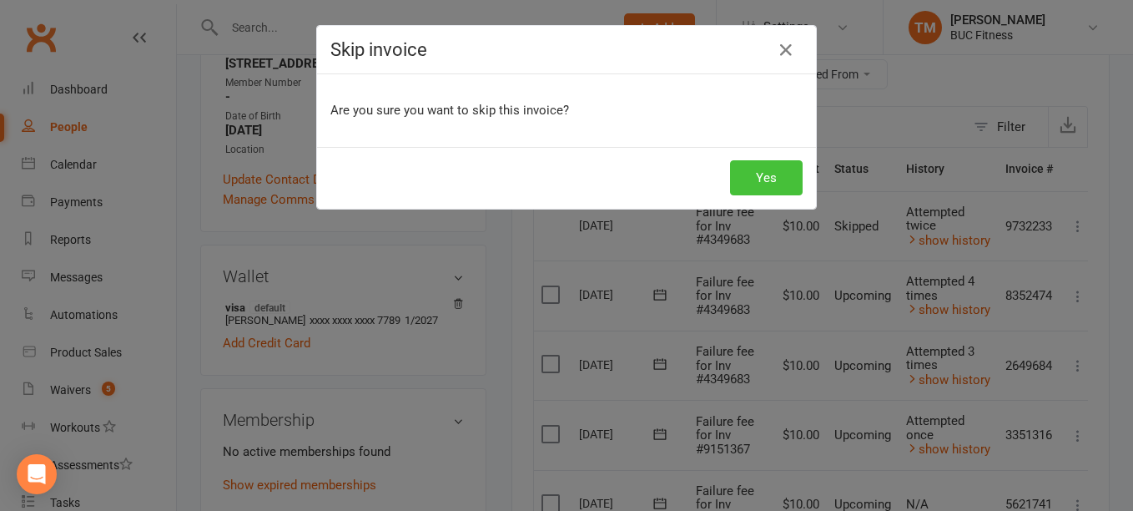
click at [756, 169] on button "Yes" at bounding box center [766, 177] width 73 height 35
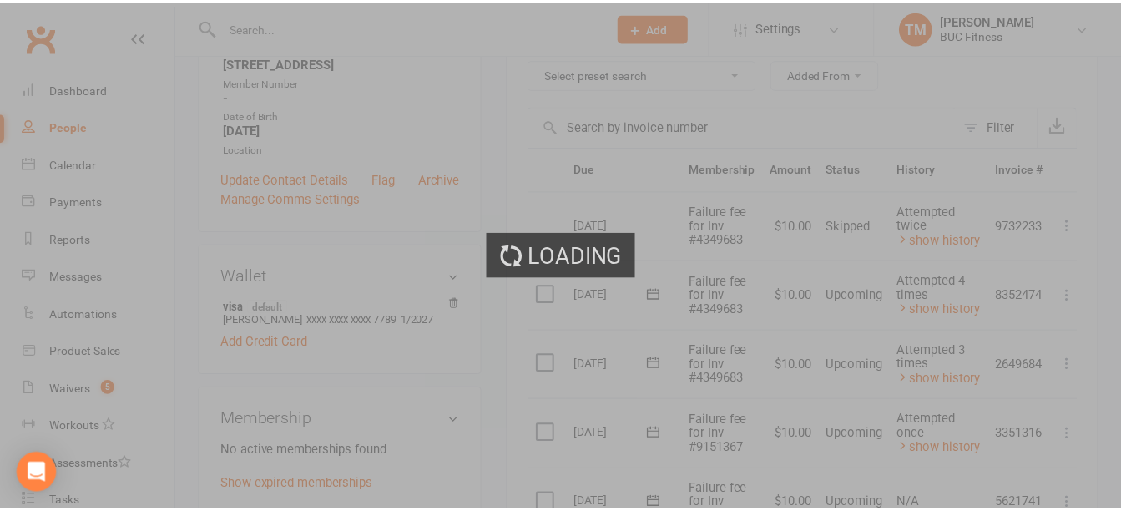
scroll to position [334, 0]
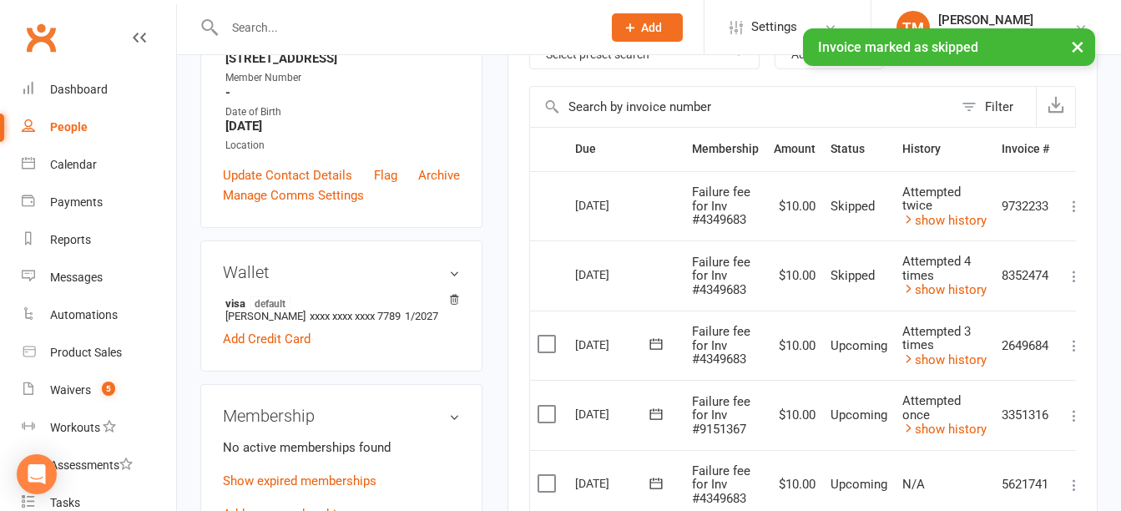
click at [1076, 347] on div "Activity Notes Comms Attendance Payments Waivers Tasks Automations Credit balan…" at bounding box center [802, 379] width 590 height 1002
click at [1074, 346] on icon at bounding box center [1074, 345] width 17 height 17
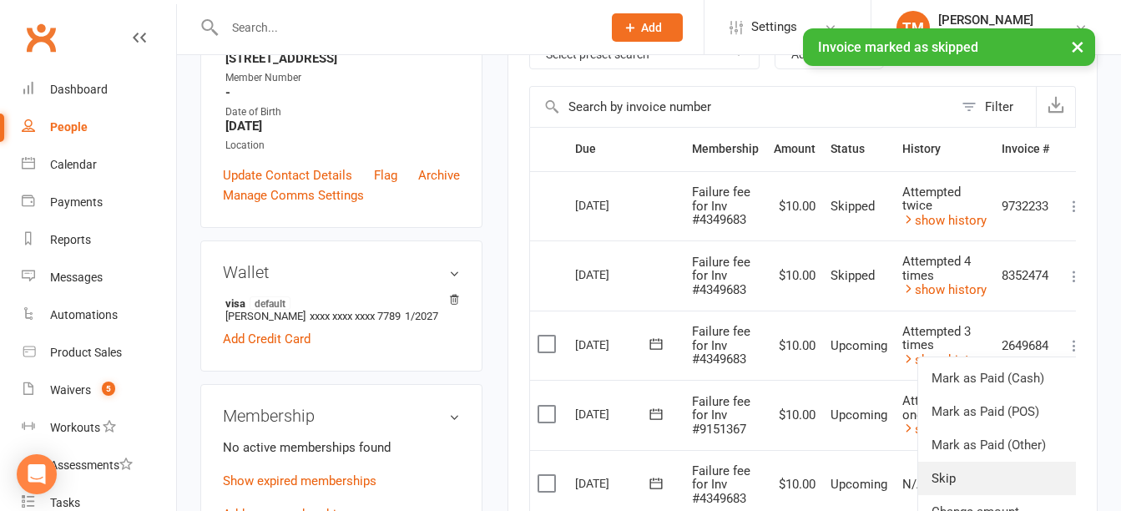
click at [957, 473] on link "Skip" at bounding box center [1000, 478] width 165 height 33
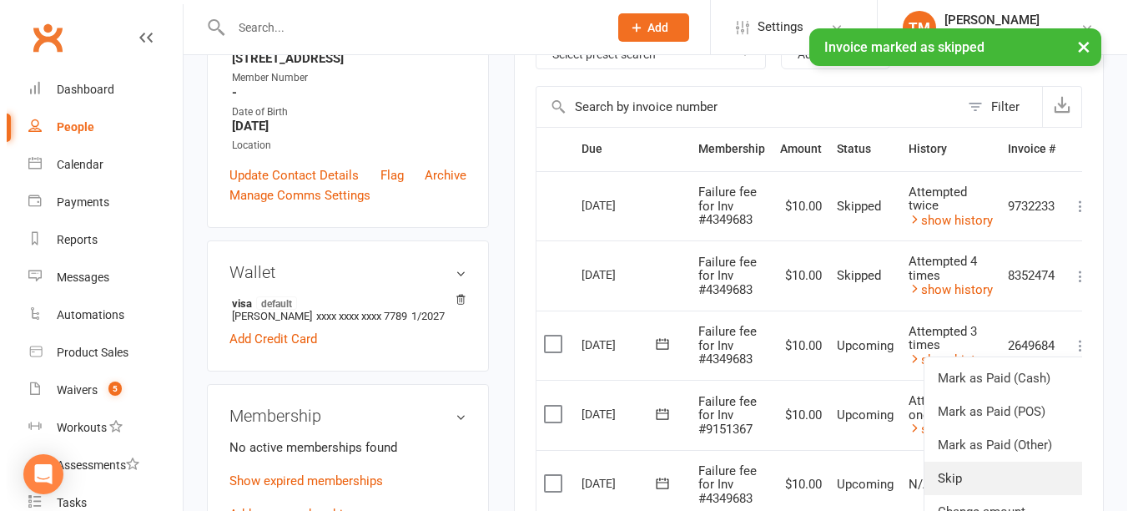
scroll to position [314, 0]
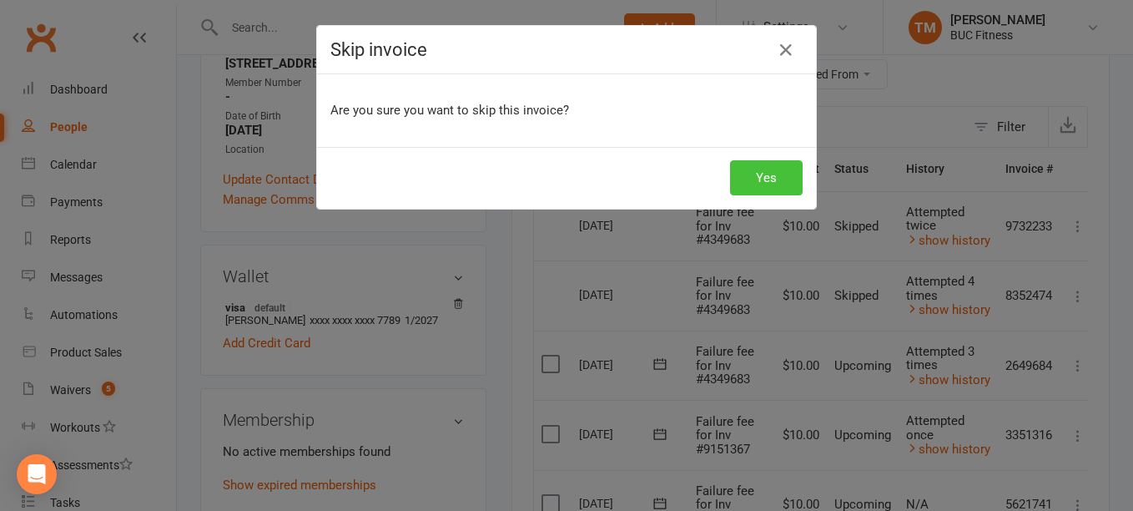
click at [757, 182] on button "Yes" at bounding box center [766, 177] width 73 height 35
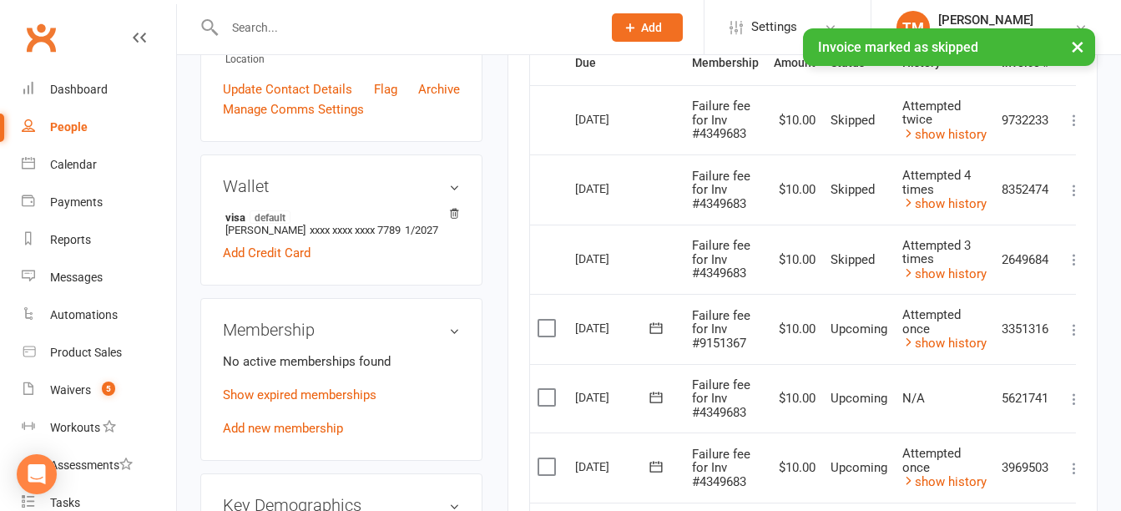
scroll to position [501, 0]
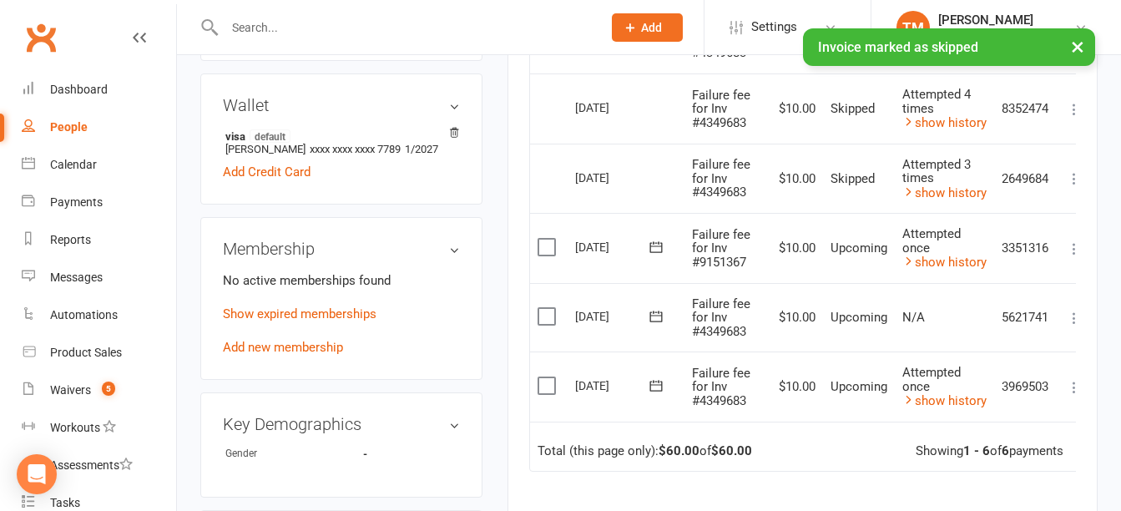
click at [1078, 246] on div "Activity Notes Comms Attendance Payments Waivers Tasks Automations Credit balan…" at bounding box center [802, 212] width 590 height 1002
click at [1073, 251] on icon at bounding box center [1074, 248] width 17 height 17
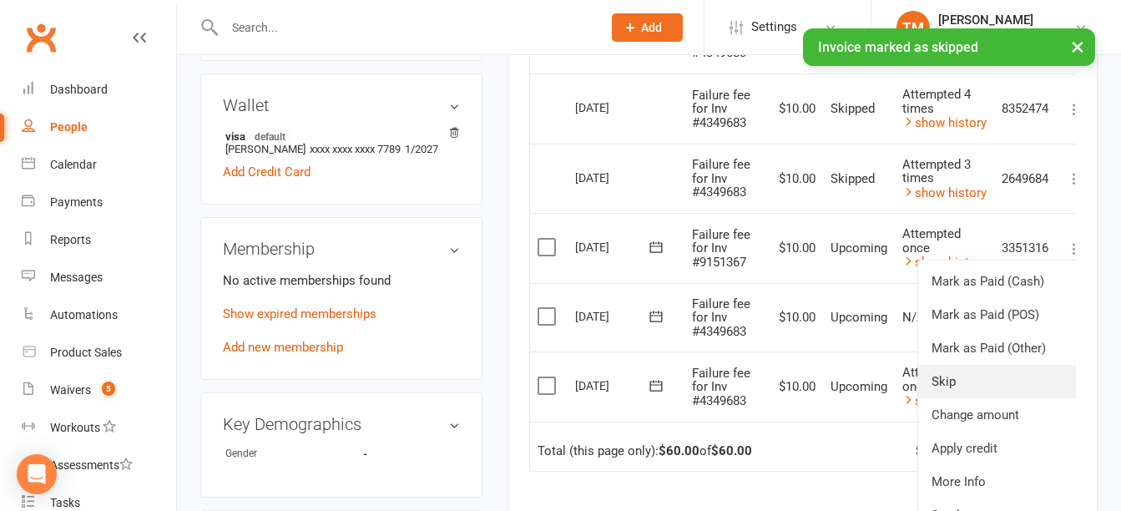
click at [957, 378] on link "Skip" at bounding box center [1000, 381] width 165 height 33
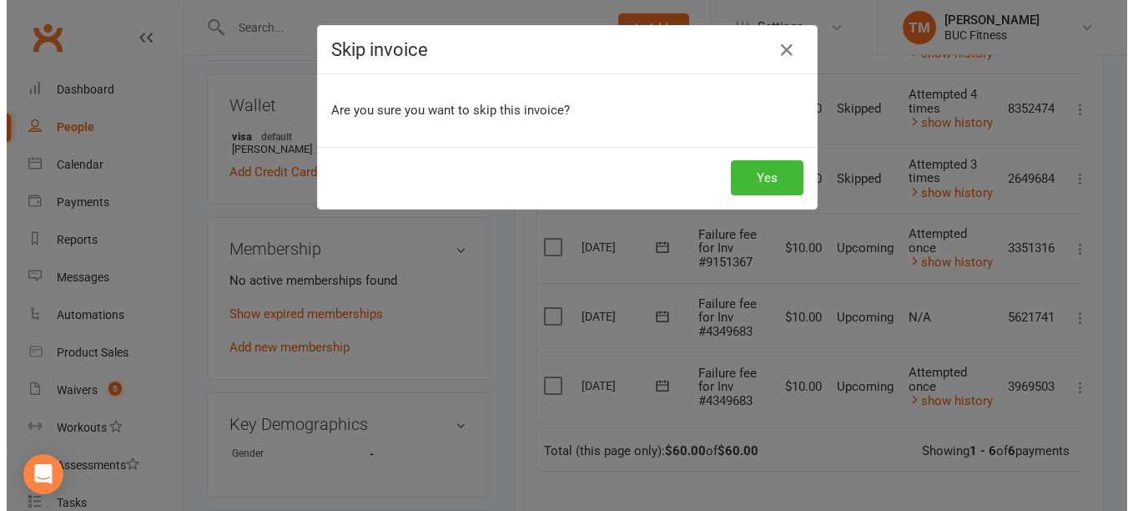
scroll to position [480, 0]
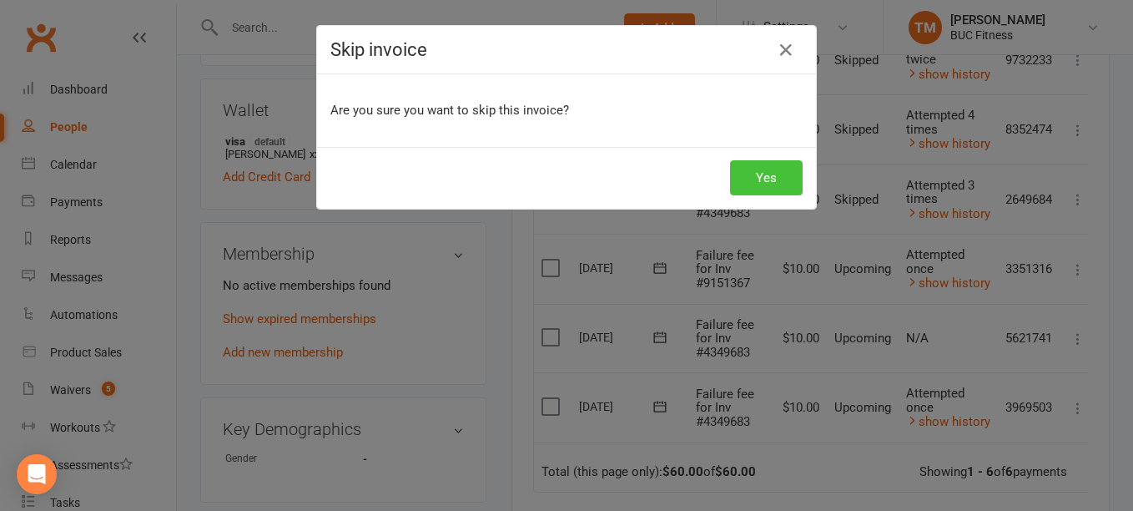
click at [758, 167] on button "Yes" at bounding box center [766, 177] width 73 height 35
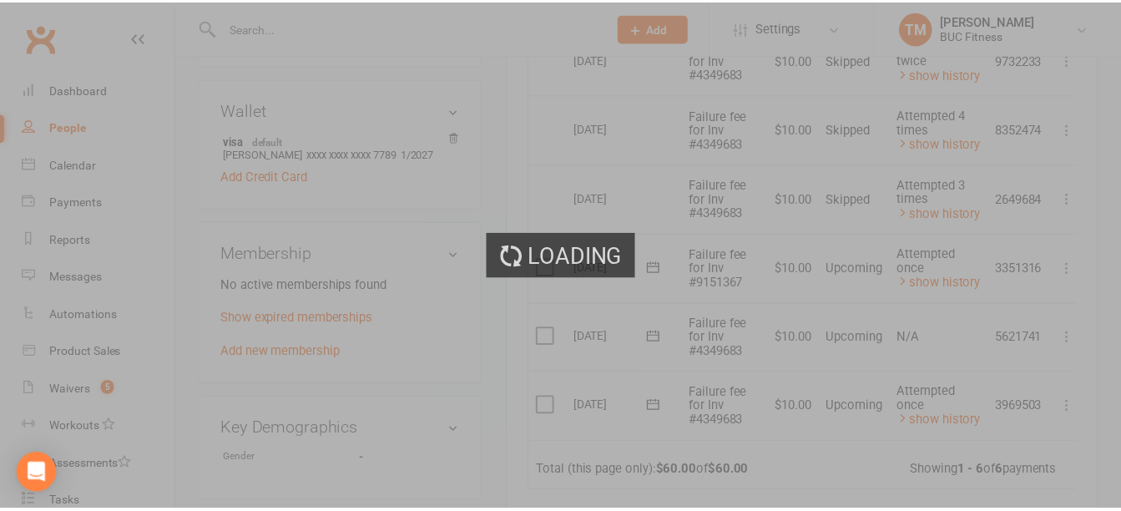
scroll to position [501, 0]
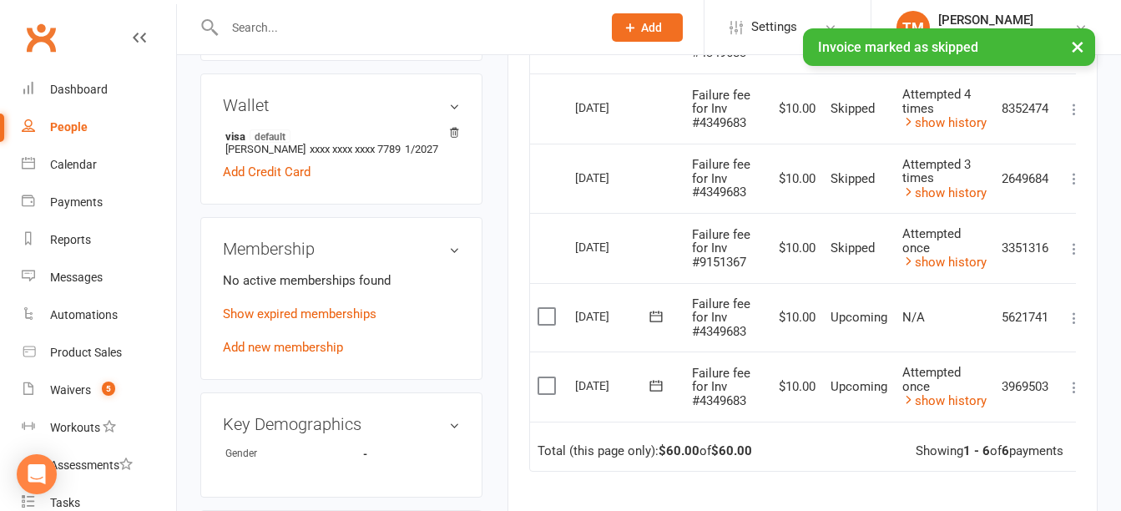
click at [1077, 321] on div "Activity Notes Comms Attendance Payments Waivers Tasks Automations Credit balan…" at bounding box center [802, 212] width 590 height 1002
click at [1076, 321] on div "Activity Notes Comms Attendance Payments Waivers Tasks Automations Credit balan…" at bounding box center [802, 212] width 590 height 1002
click at [1074, 321] on icon at bounding box center [1074, 318] width 17 height 17
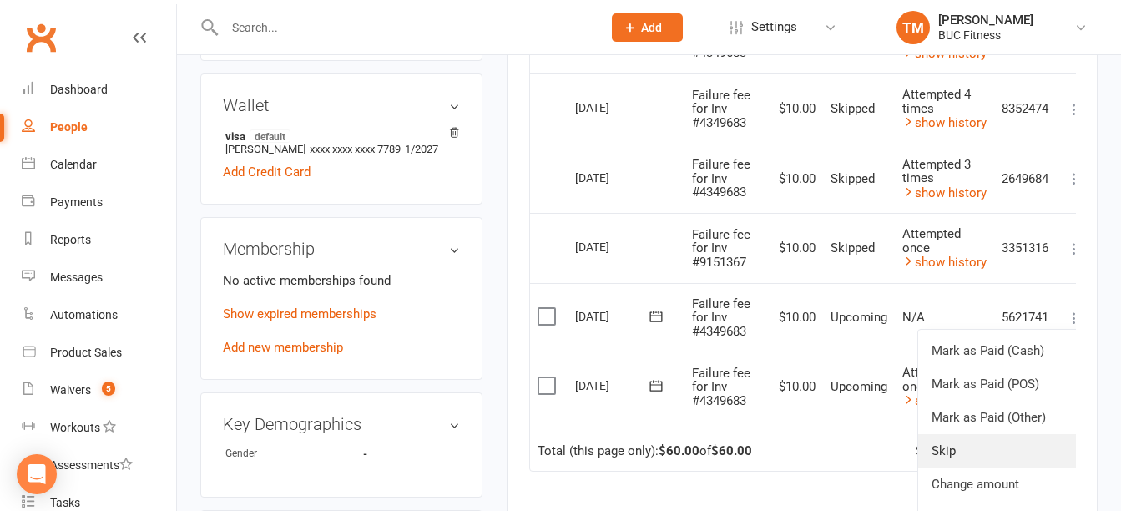
click at [955, 447] on link "Skip" at bounding box center [1000, 450] width 165 height 33
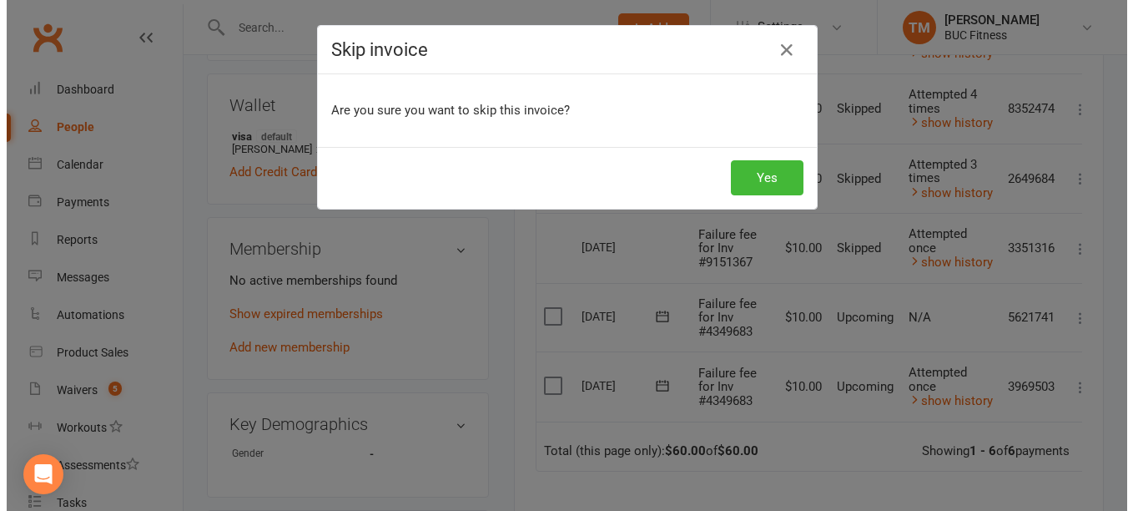
scroll to position [480, 0]
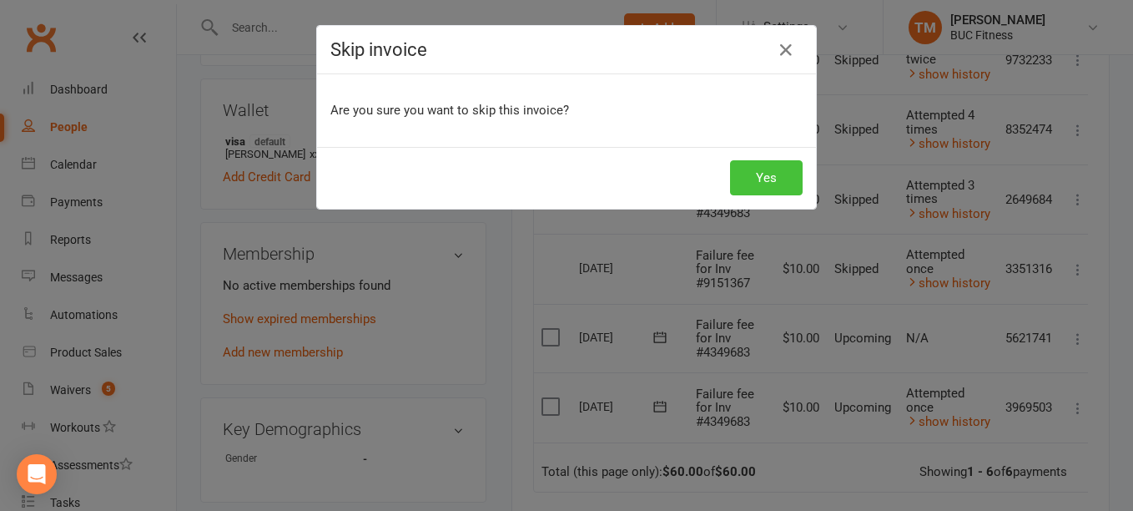
click at [750, 175] on button "Yes" at bounding box center [766, 177] width 73 height 35
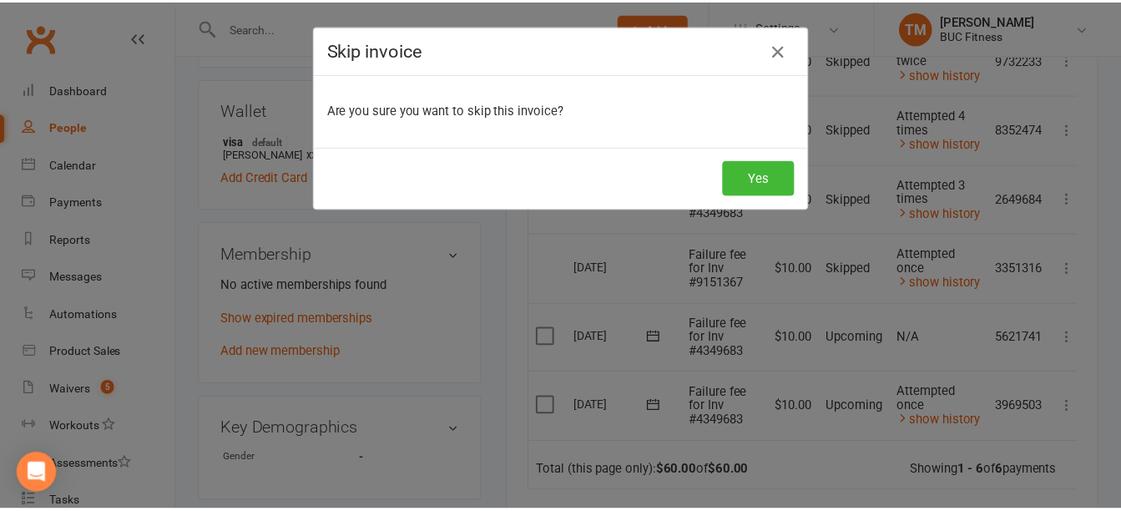
scroll to position [501, 0]
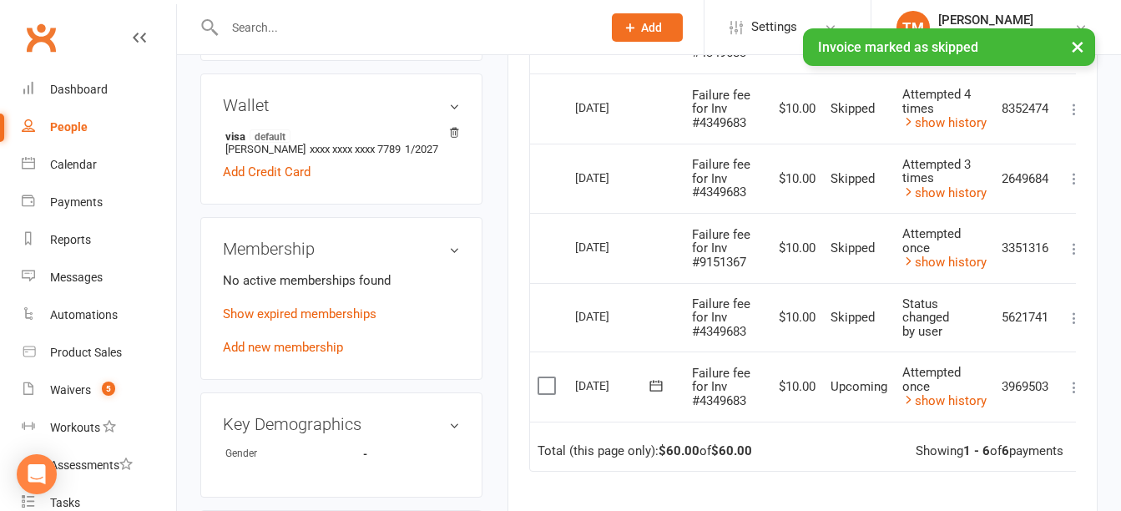
click at [1073, 388] on icon at bounding box center [1074, 387] width 17 height 17
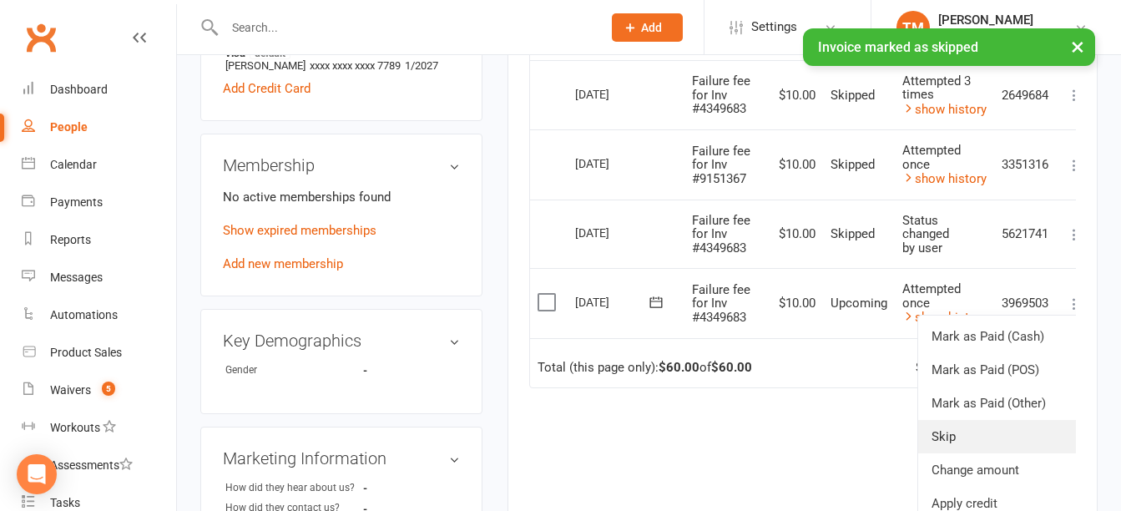
click at [959, 438] on link "Skip" at bounding box center [1000, 436] width 165 height 33
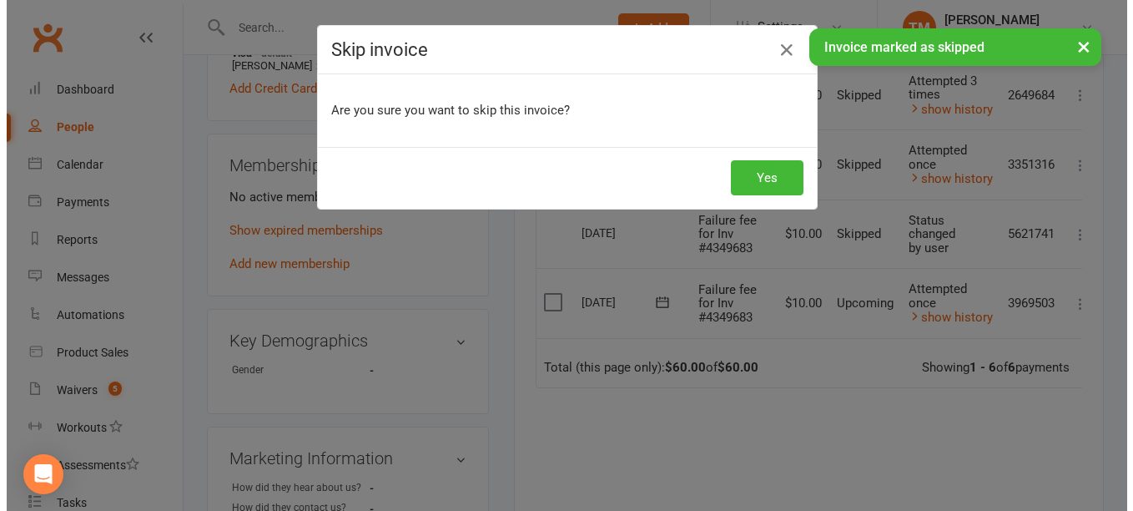
scroll to position [564, 0]
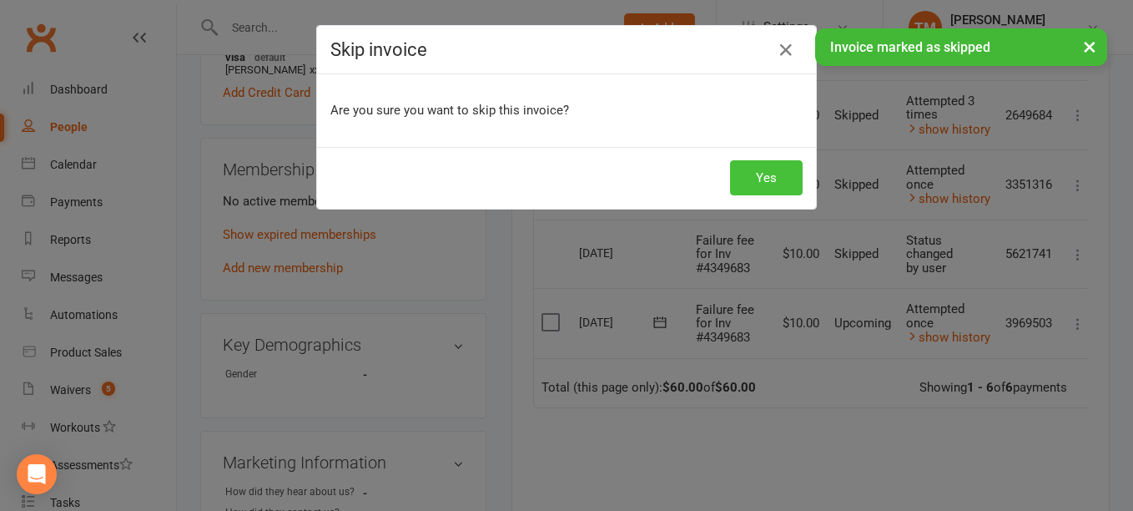
click at [756, 166] on button "Yes" at bounding box center [766, 177] width 73 height 35
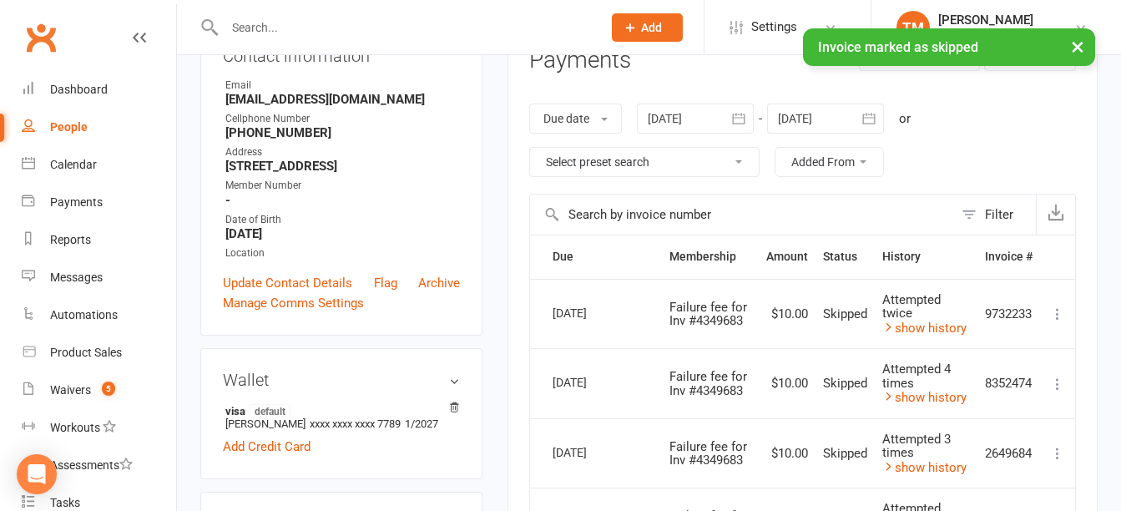
scroll to position [250, 0]
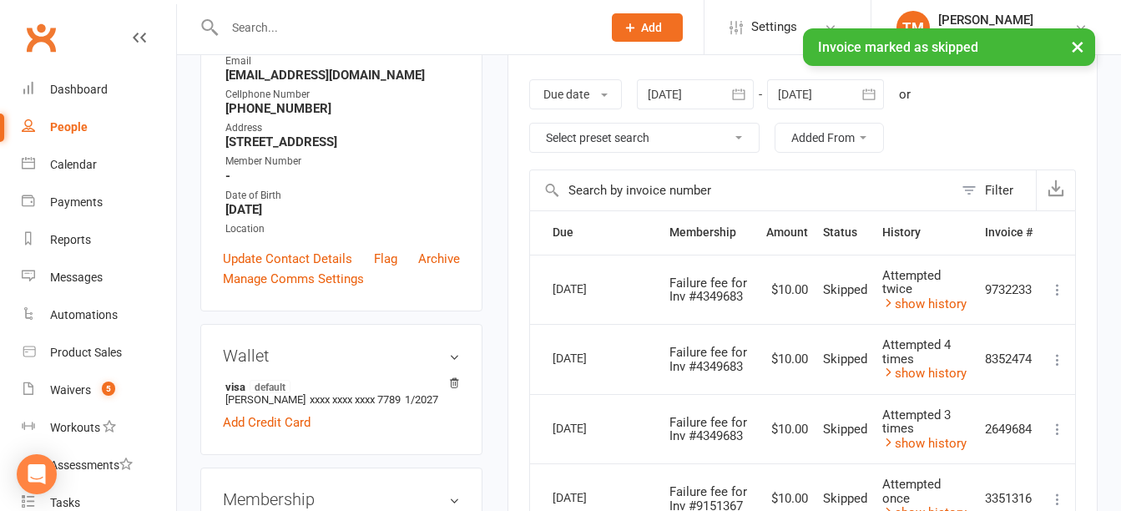
click at [745, 97] on icon "button" at bounding box center [738, 93] width 13 height 11
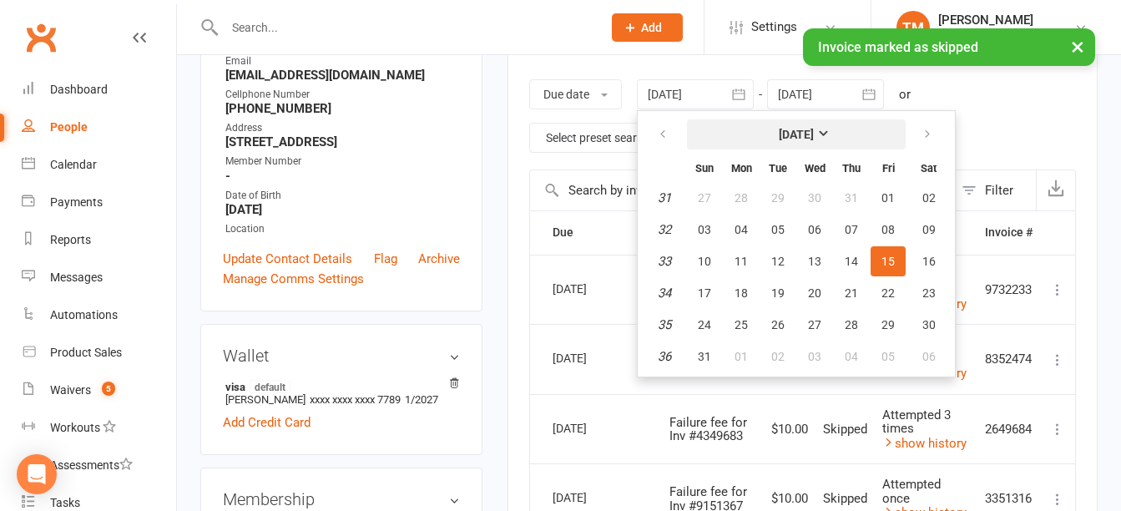
click at [814, 134] on strong "[DATE]" at bounding box center [796, 134] width 35 height 13
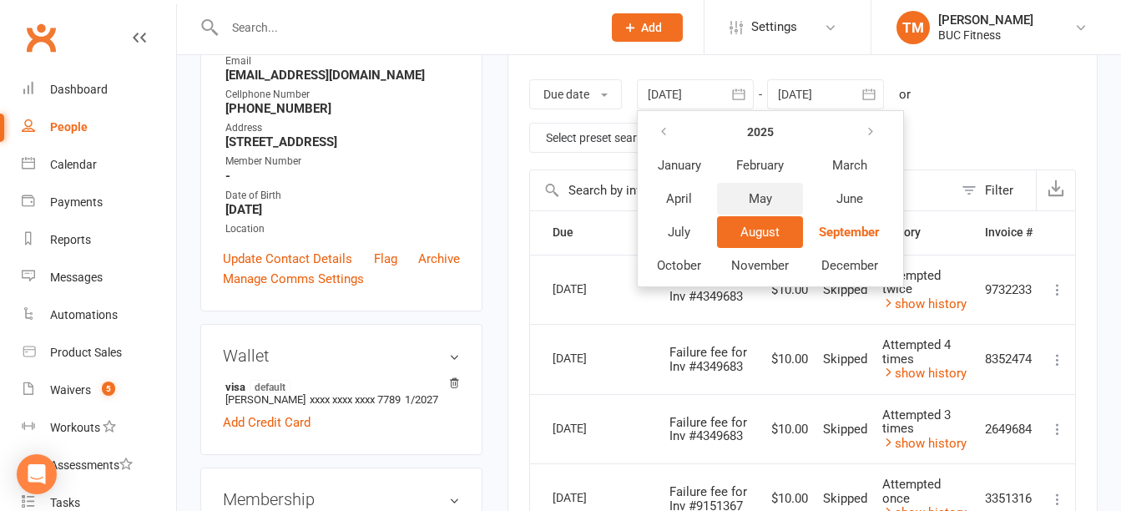
click at [781, 191] on button "May" at bounding box center [760, 199] width 86 height 32
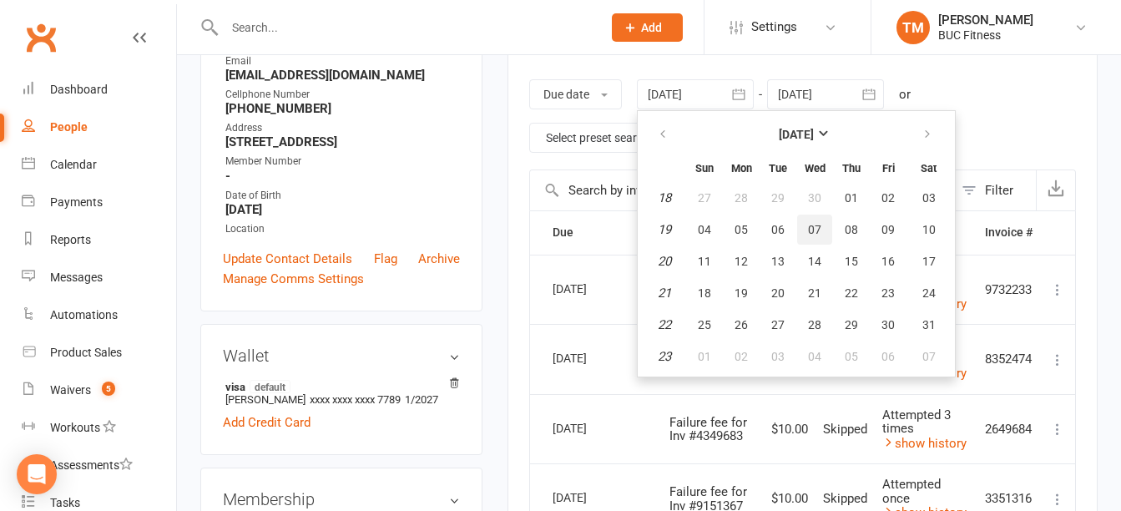
click at [816, 225] on span "07" at bounding box center [814, 229] width 13 height 13
type input "07 May 2025"
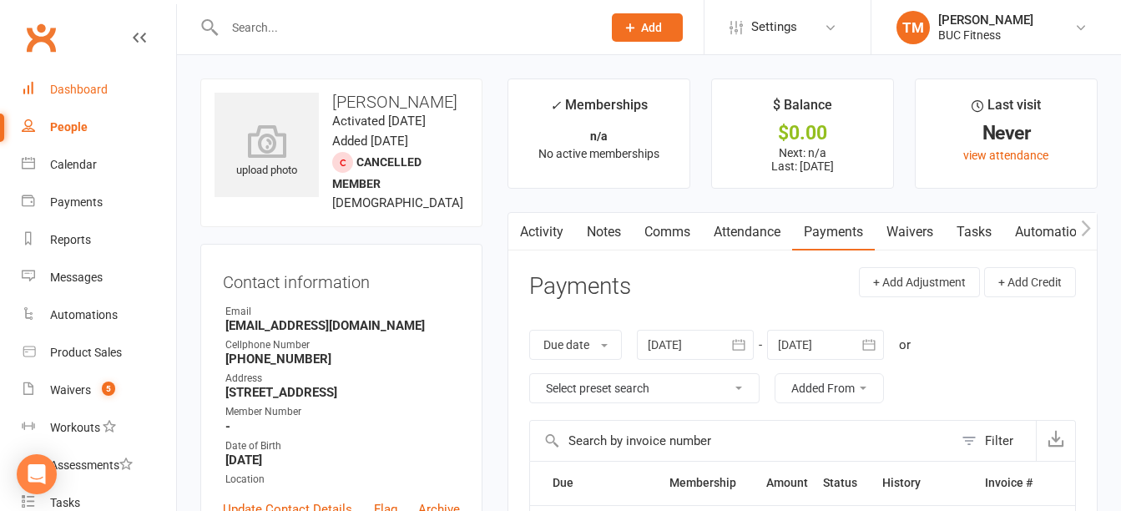
click at [76, 88] on div "Dashboard" at bounding box center [79, 89] width 58 height 13
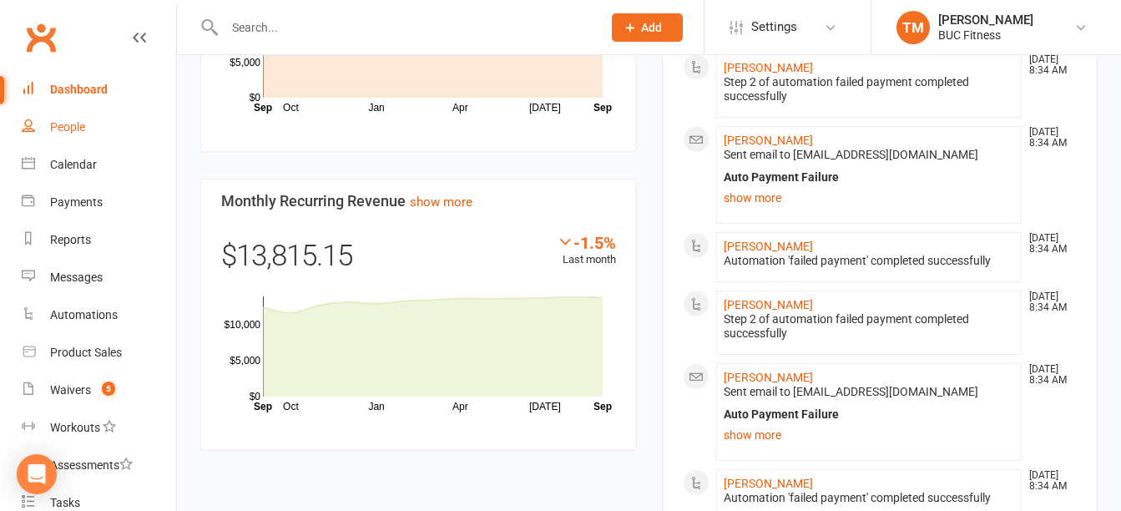
scroll to position [675, 0]
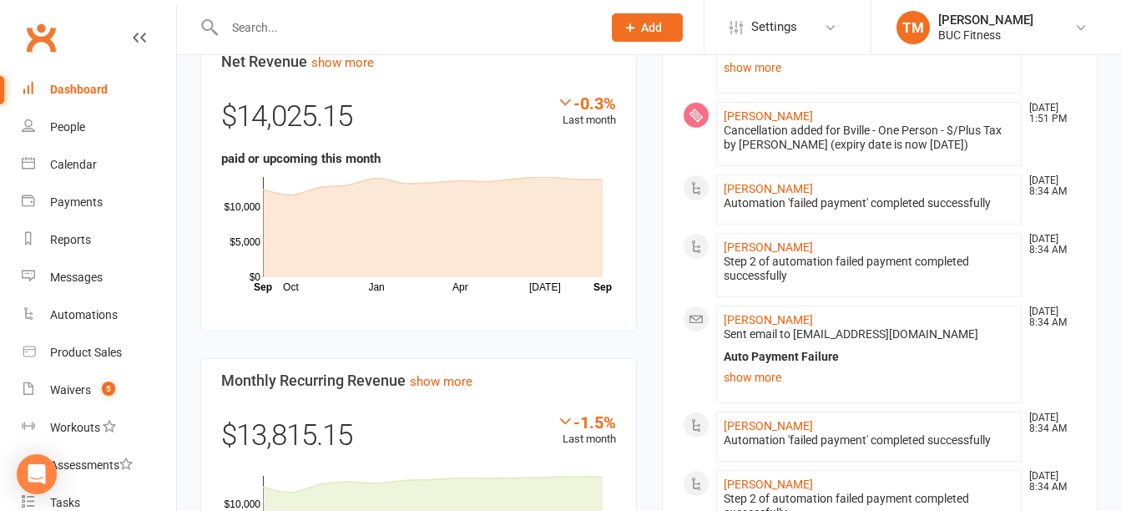
click at [88, 90] on div "Dashboard" at bounding box center [79, 89] width 58 height 13
click at [58, 89] on div "Dashboard" at bounding box center [79, 89] width 58 height 13
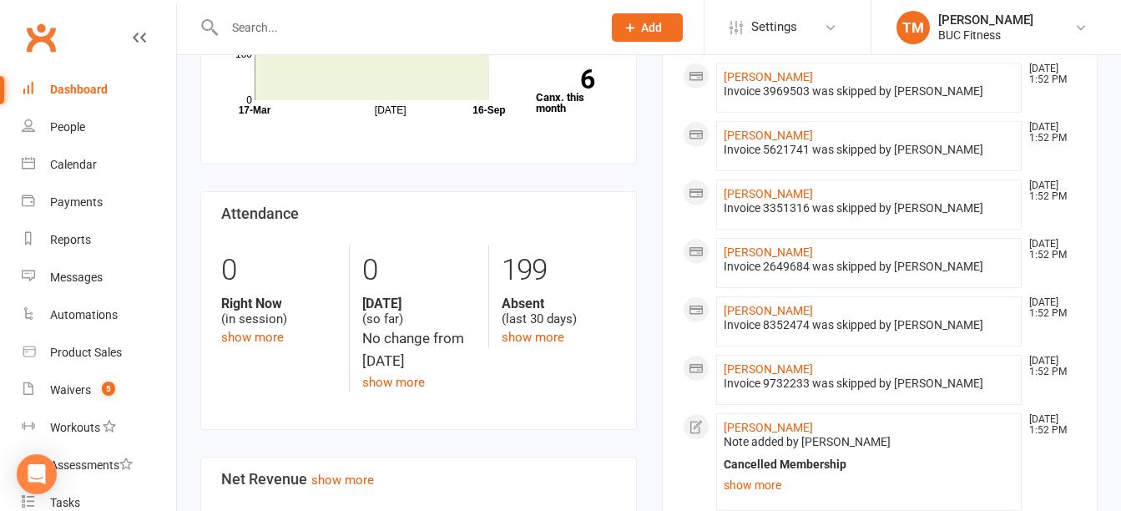
scroll to position [0, 0]
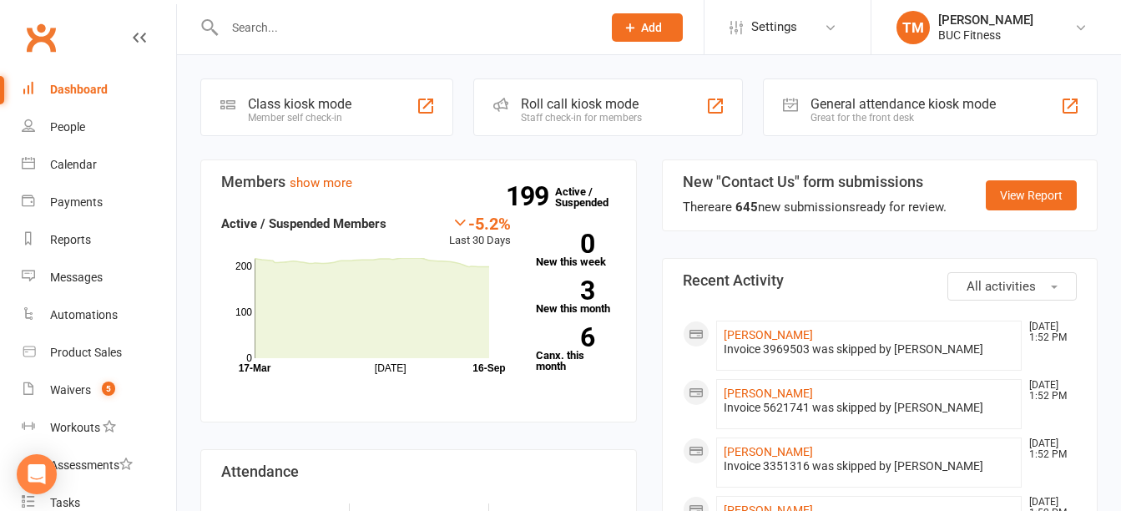
click at [437, 29] on input "text" at bounding box center [405, 27] width 371 height 23
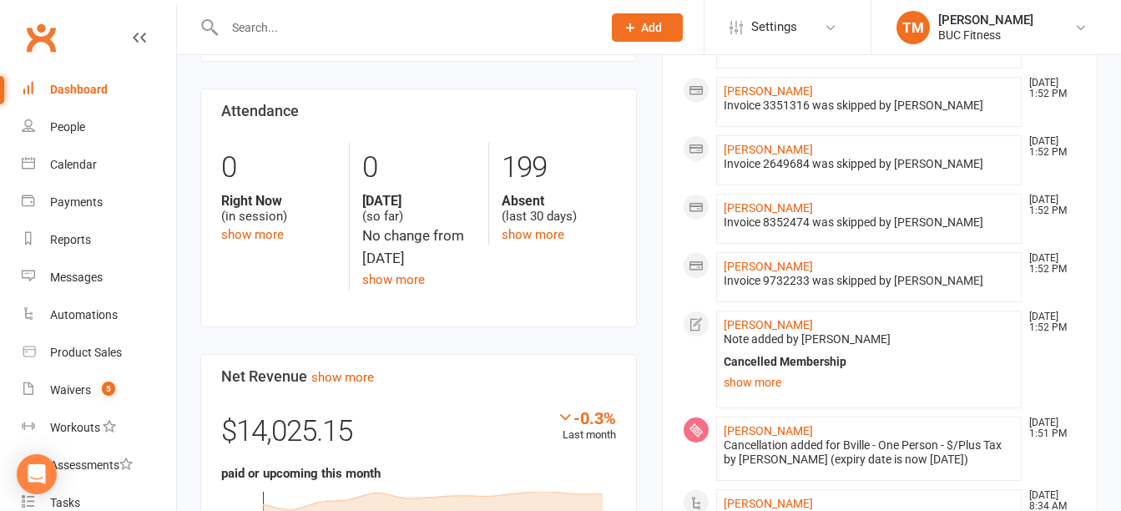
scroll to position [91, 0]
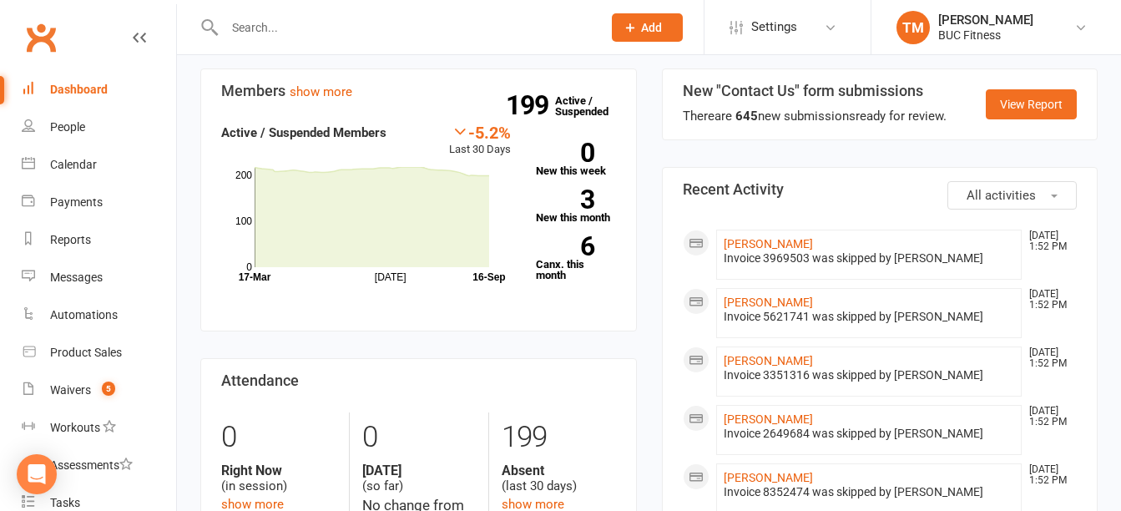
click at [88, 85] on div "Dashboard" at bounding box center [79, 89] width 58 height 13
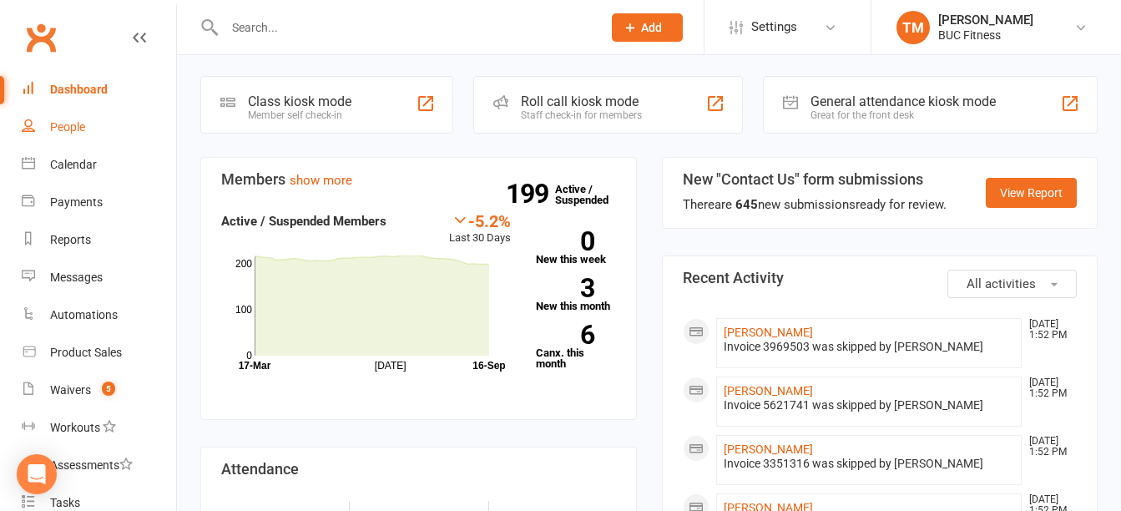
scroll to position [0, 0]
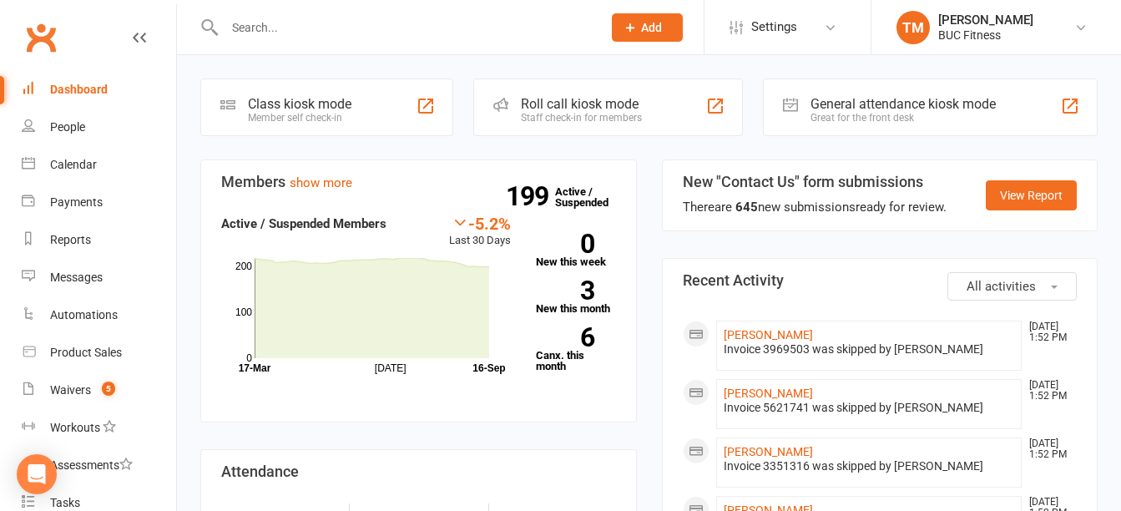
click at [325, 28] on input "text" at bounding box center [405, 27] width 371 height 23
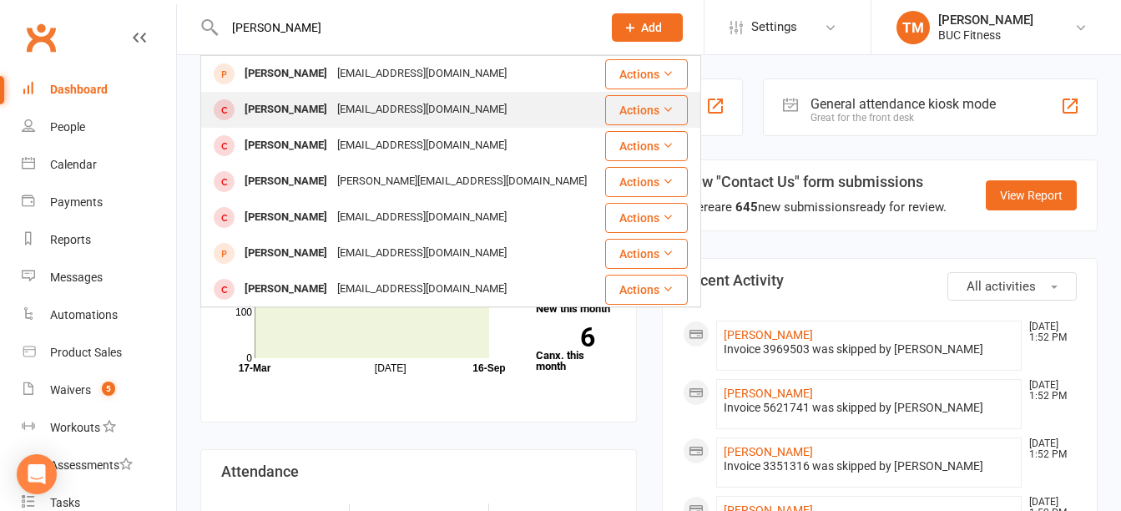
type input "isaac"
click at [332, 101] on div "Imaack420@gmail.com" at bounding box center [421, 110] width 179 height 24
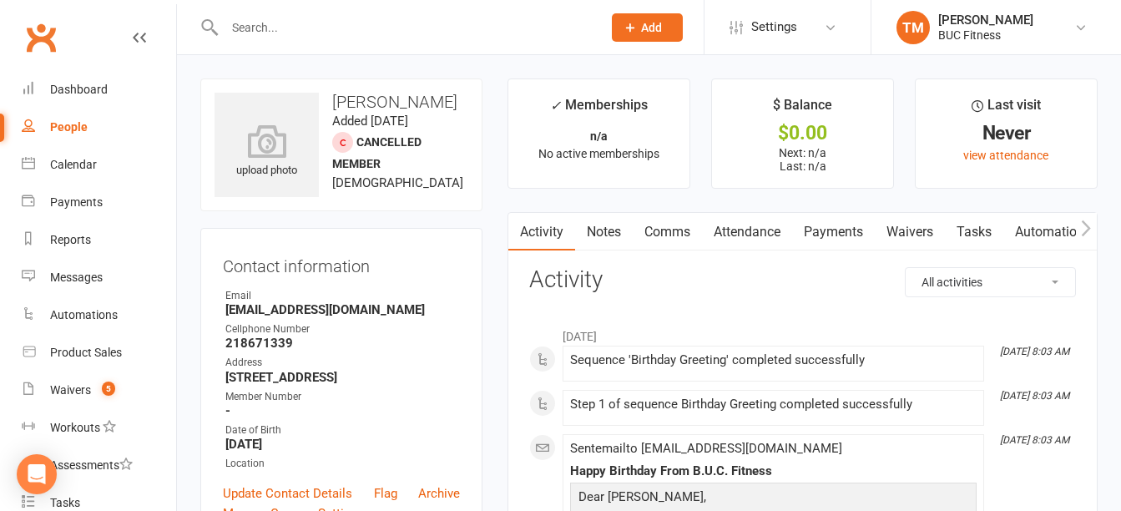
click at [852, 228] on link "Payments" at bounding box center [833, 232] width 83 height 38
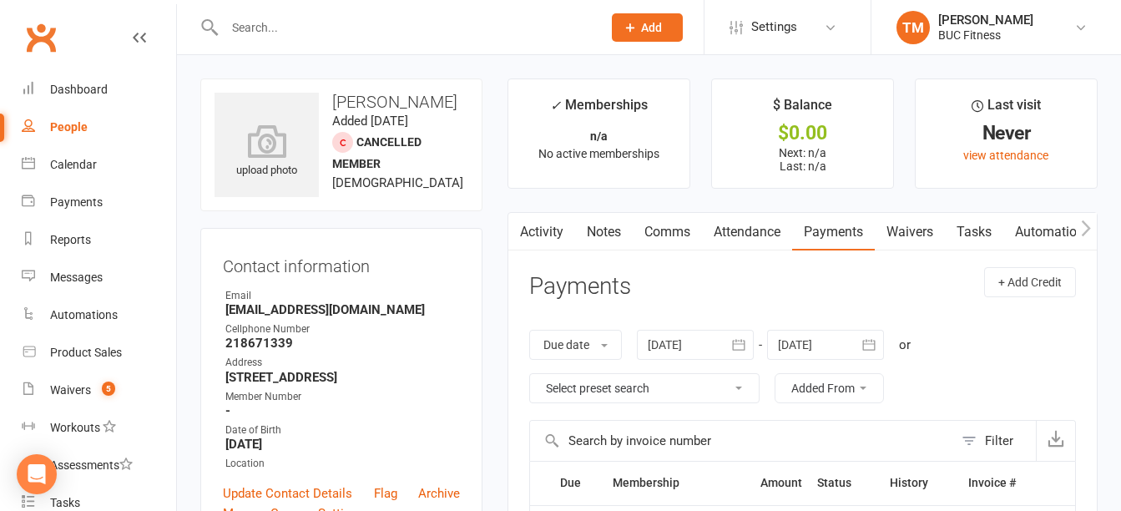
click at [464, 26] on input "text" at bounding box center [405, 27] width 371 height 23
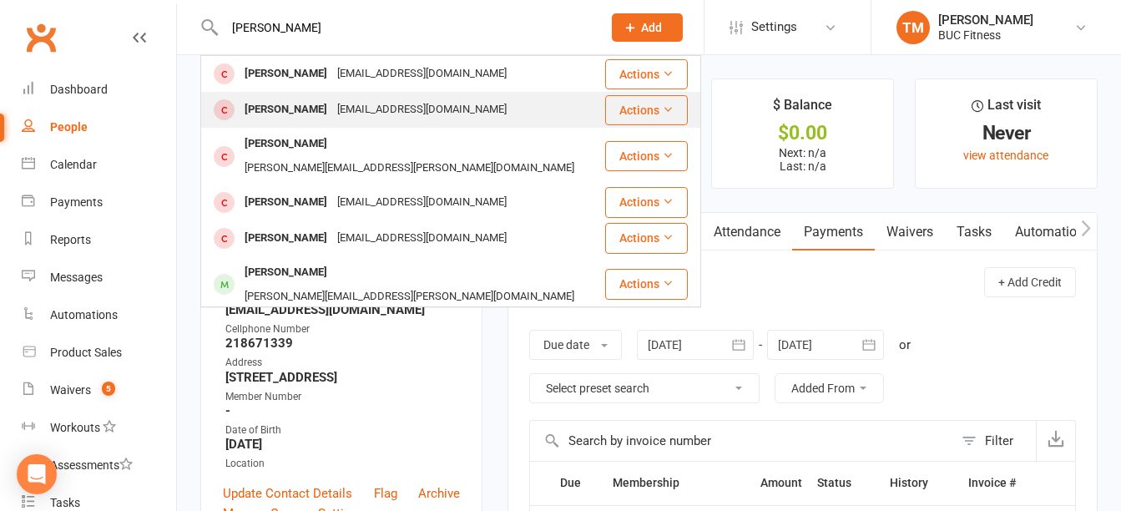
type input "jodi maac"
click at [332, 107] on div "Imaack420@gmail.com" at bounding box center [421, 110] width 179 height 24
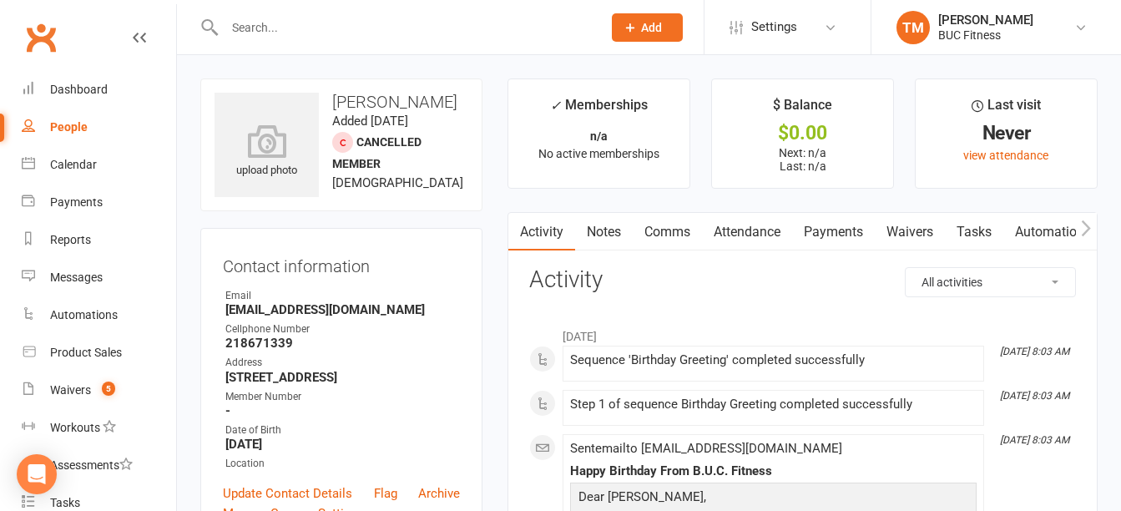
click at [834, 225] on link "Payments" at bounding box center [833, 232] width 83 height 38
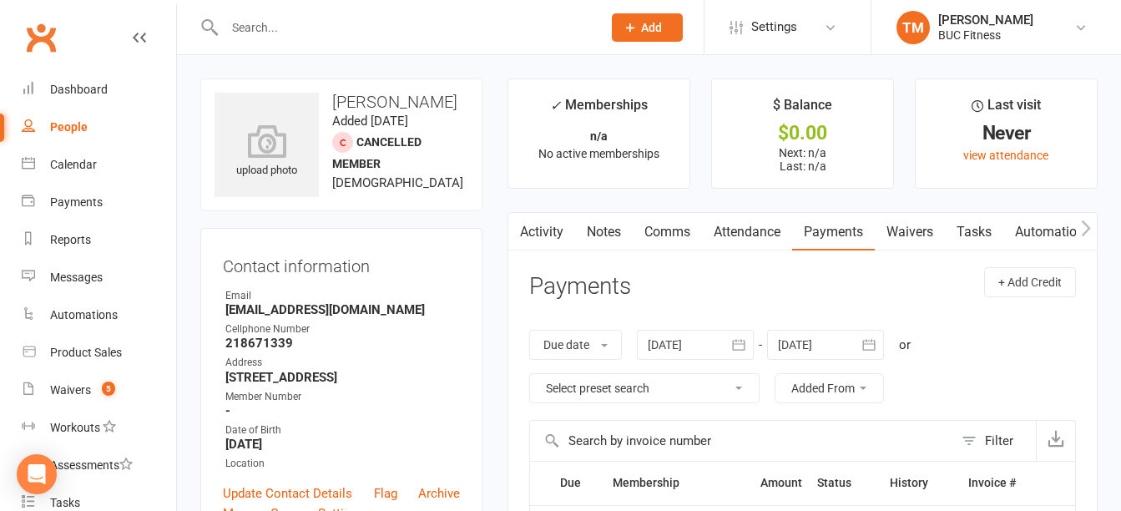
scroll to position [83, 0]
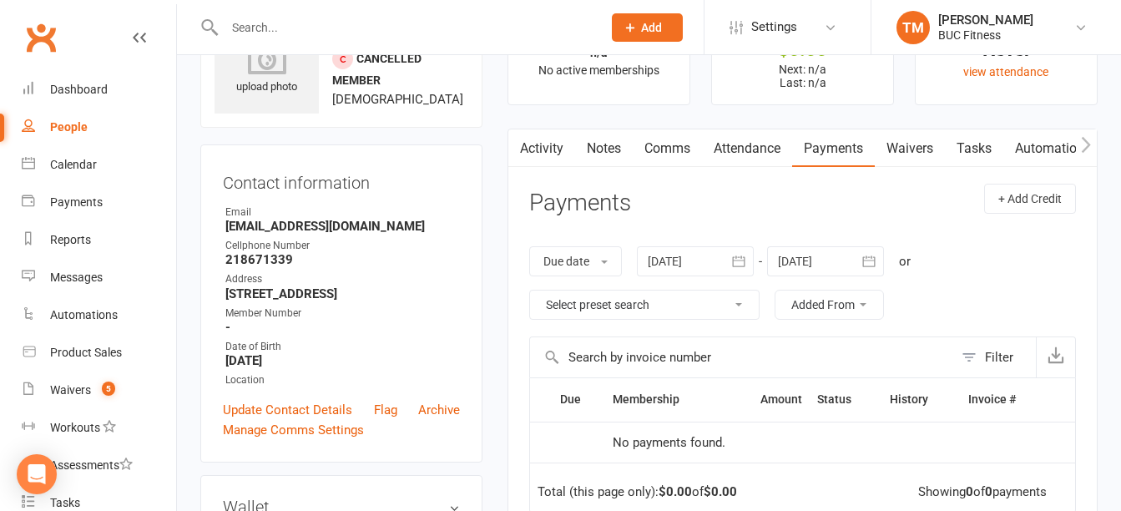
click at [745, 261] on icon "button" at bounding box center [738, 261] width 17 height 17
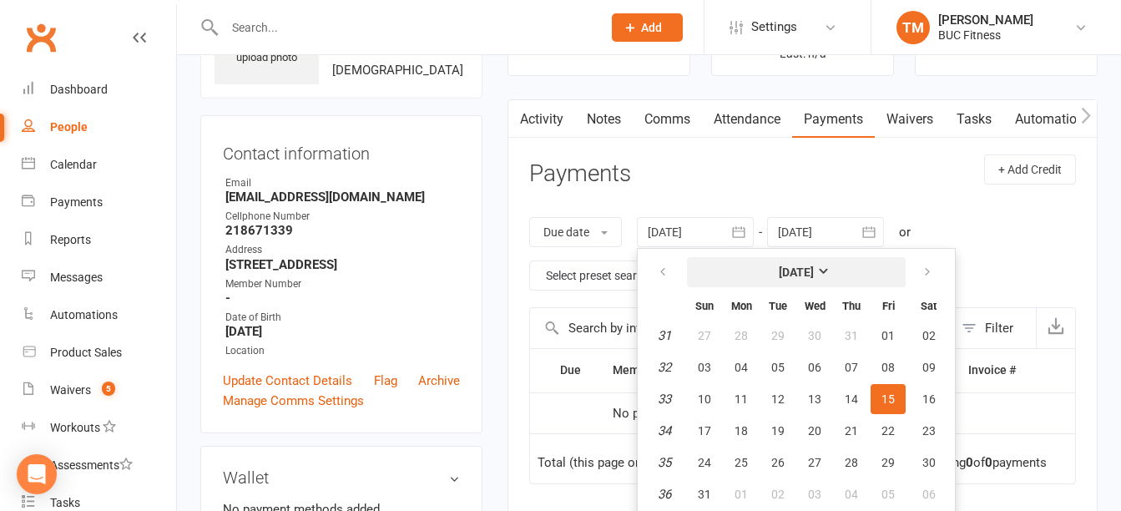
click at [814, 270] on strong "[DATE]" at bounding box center [796, 271] width 35 height 13
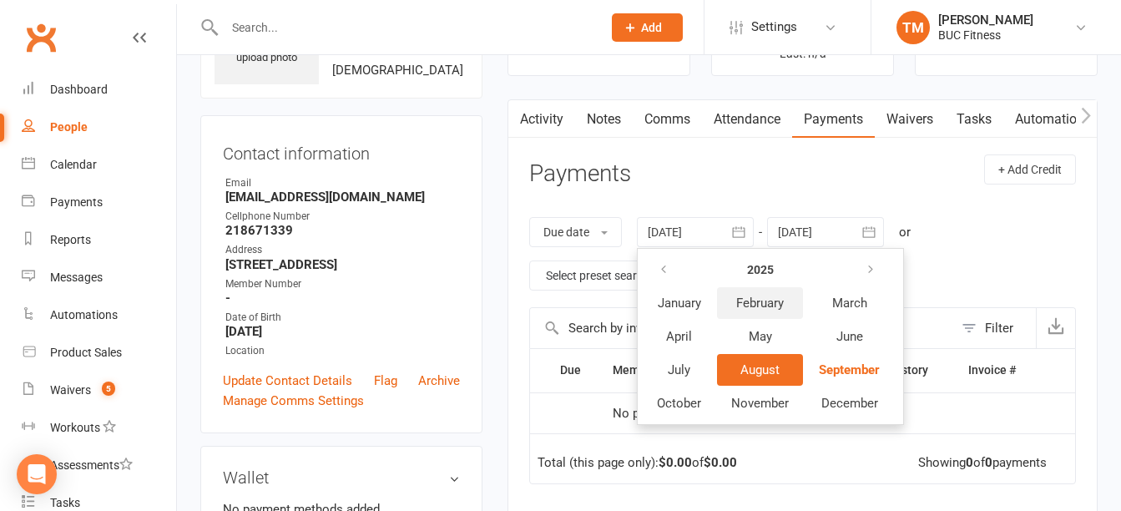
click at [768, 300] on span "February" at bounding box center [760, 302] width 48 height 15
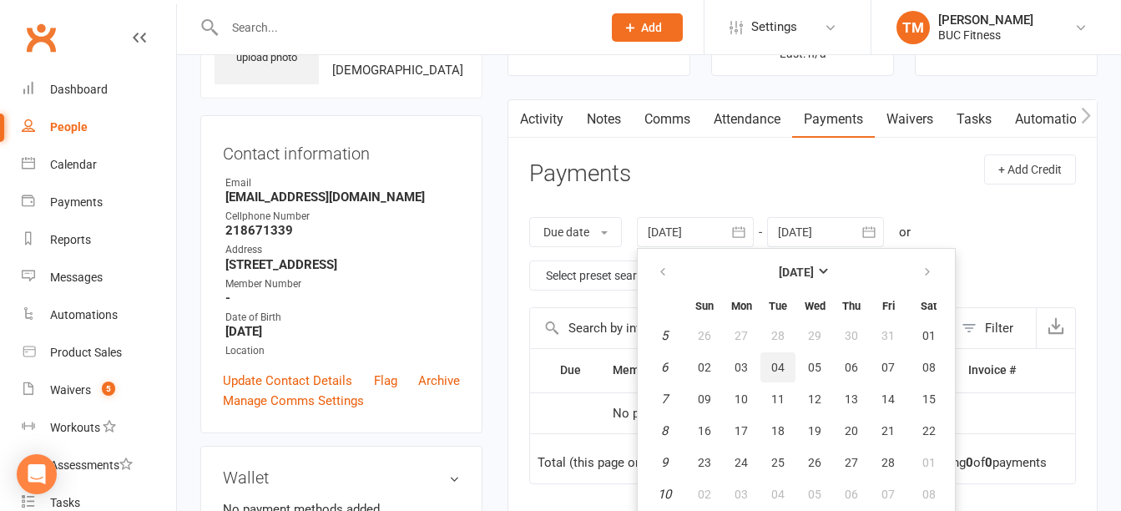
click at [785, 361] on span "04" at bounding box center [777, 367] width 13 height 13
type input "04 Feb 2025"
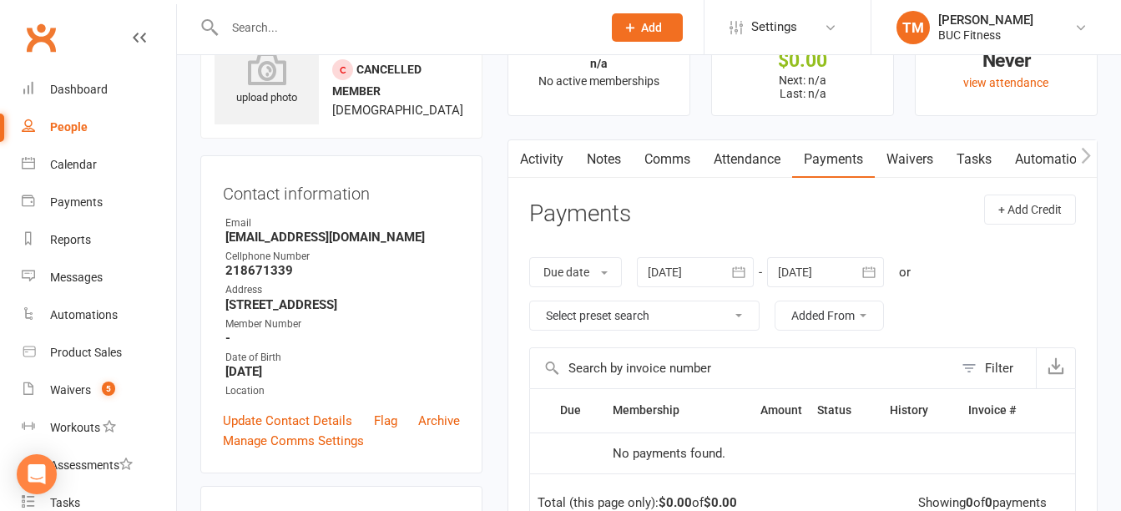
scroll to position [0, 0]
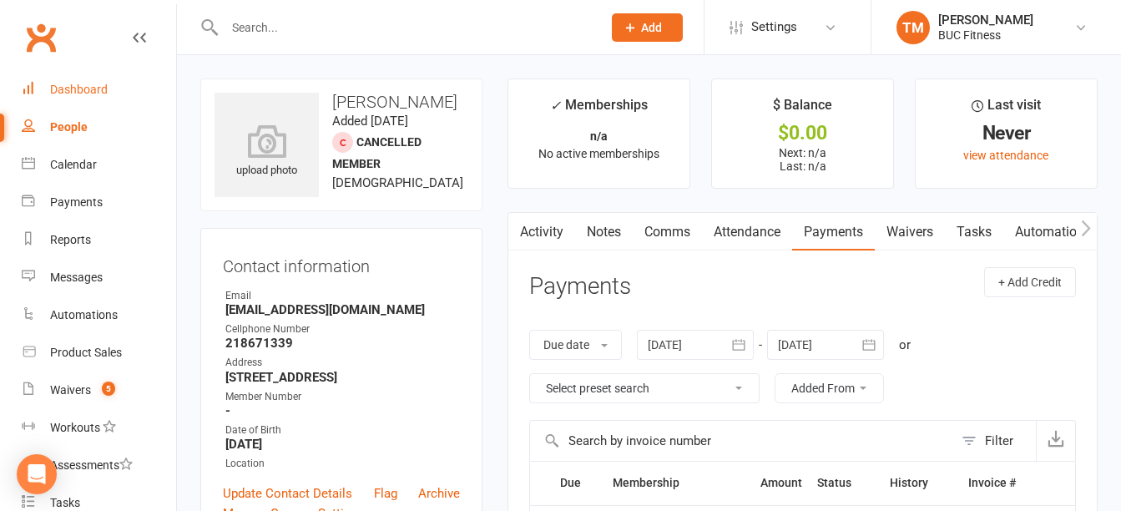
click at [97, 86] on div "Dashboard" at bounding box center [79, 89] width 58 height 13
